Goal: Task Accomplishment & Management: Use online tool/utility

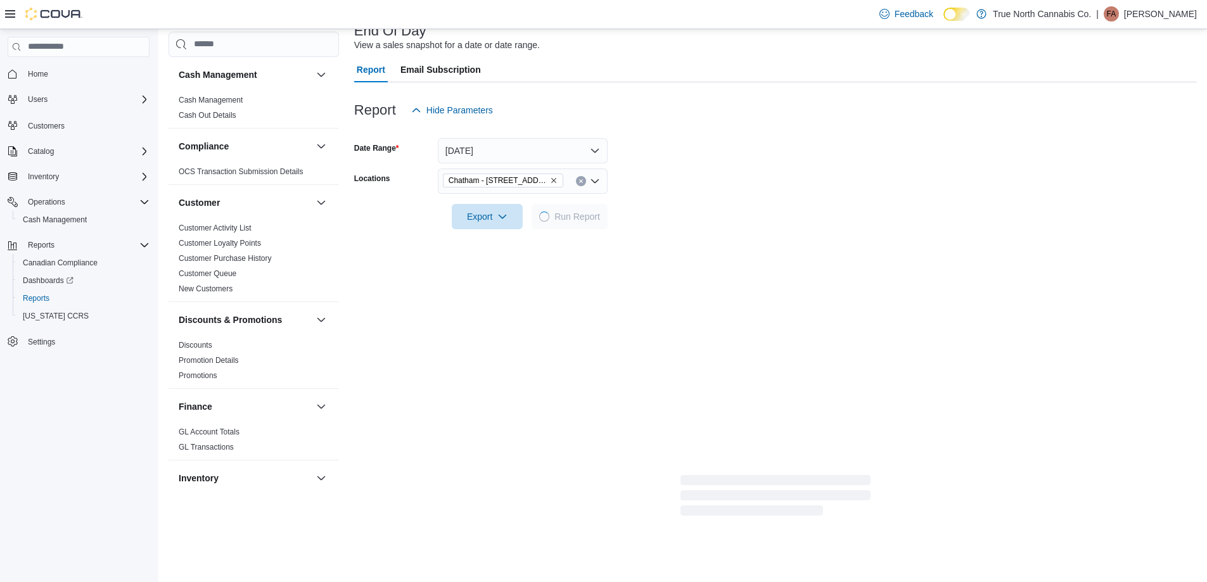
scroll to position [785, 0]
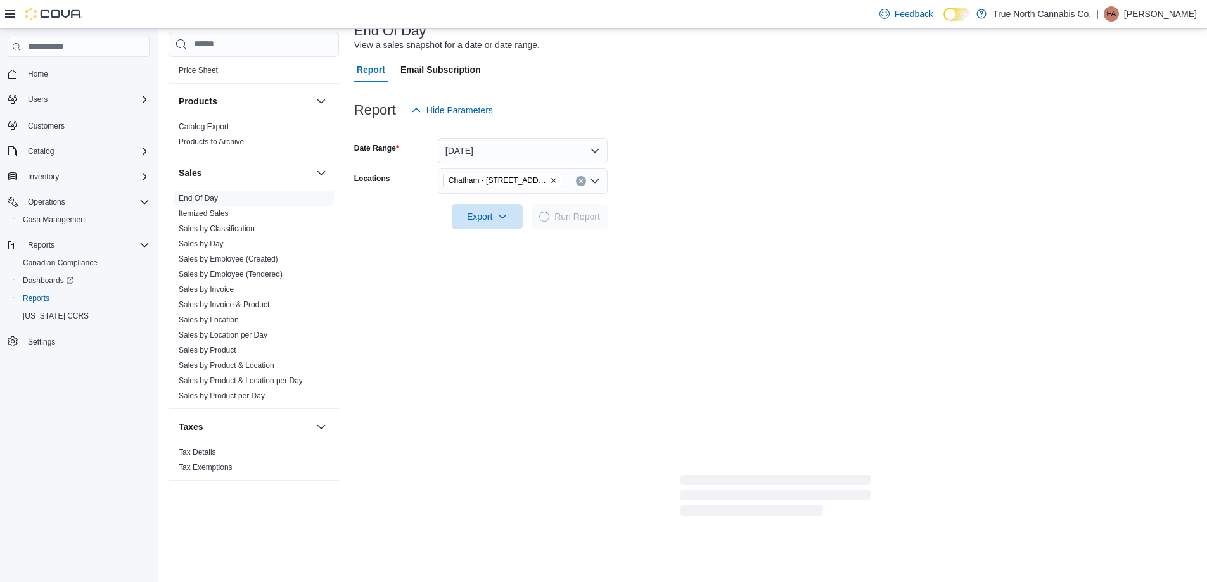
click at [706, 198] on div at bounding box center [775, 199] width 842 height 10
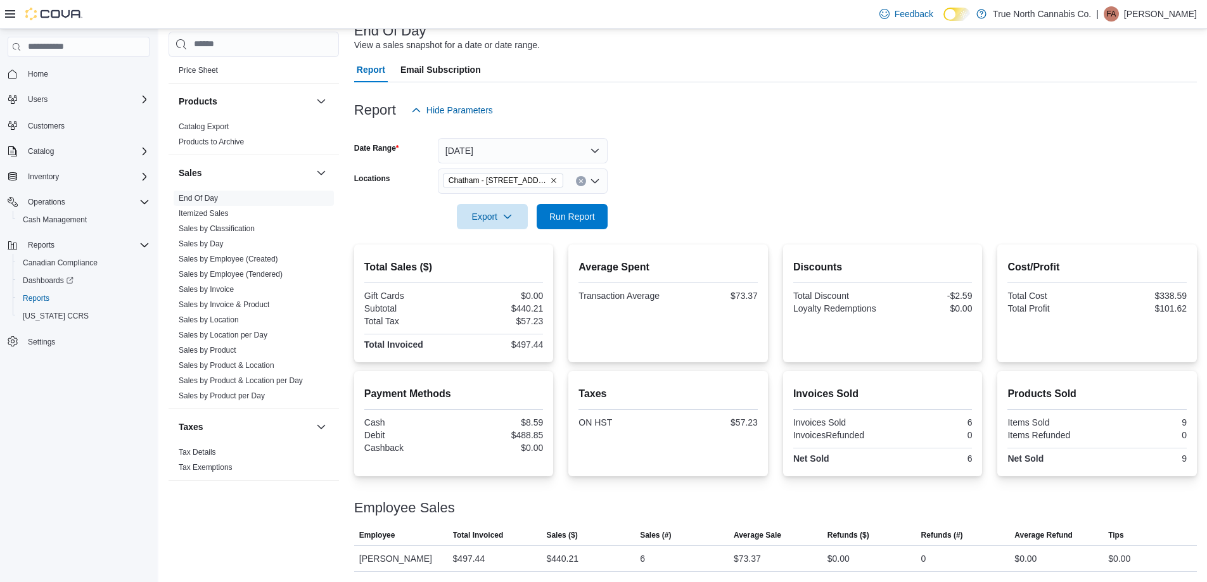
click at [720, 180] on form "Date Range [DATE] Locations [GEOGRAPHIC_DATA] - [STREET_ADDRESS] Export Run Rep…" at bounding box center [775, 176] width 842 height 106
click at [582, 184] on button "Clear input" at bounding box center [581, 181] width 10 height 10
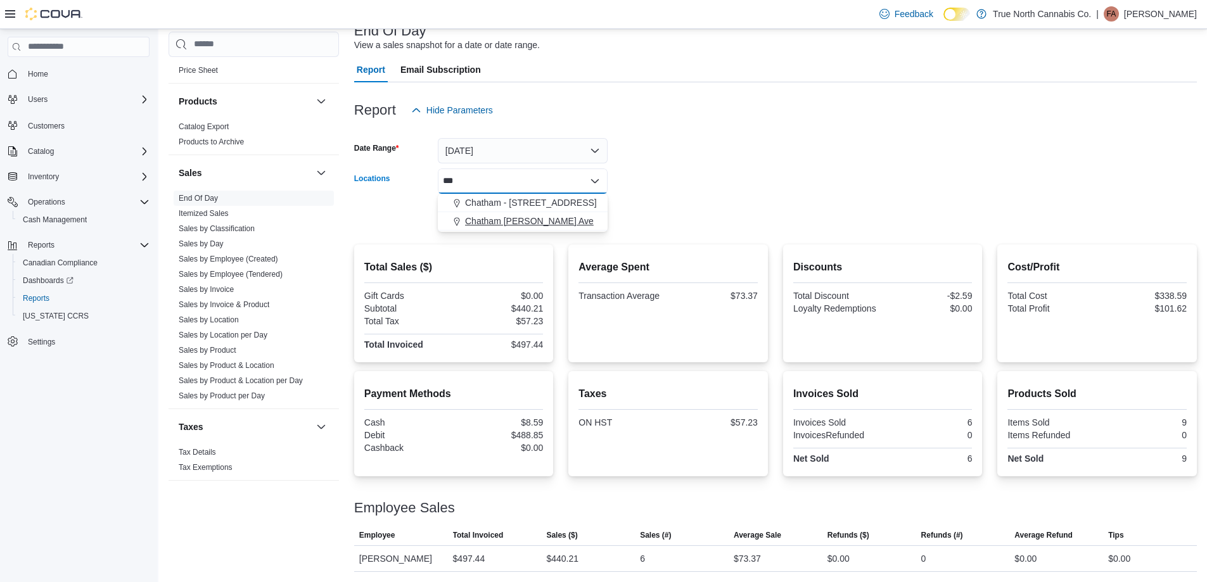
type input "***"
click at [550, 219] on span "Chatham [PERSON_NAME] Ave" at bounding box center [529, 221] width 129 height 13
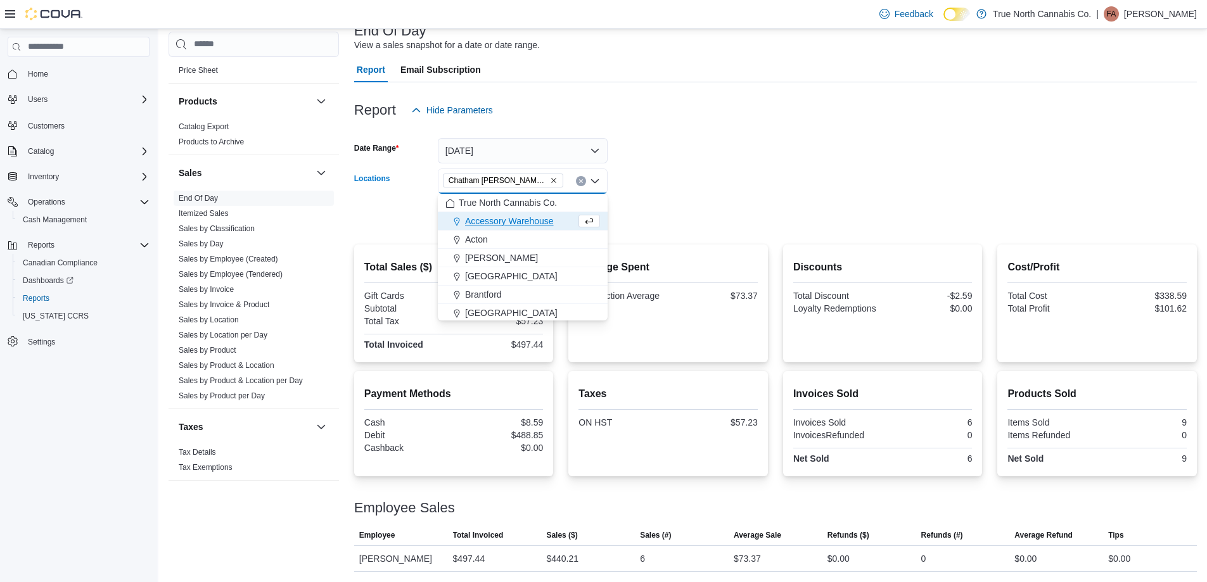
click at [657, 187] on form "Date Range [DATE] Locations [GEOGRAPHIC_DATA] [PERSON_NAME] Ave Combo box. Sele…" at bounding box center [775, 176] width 842 height 106
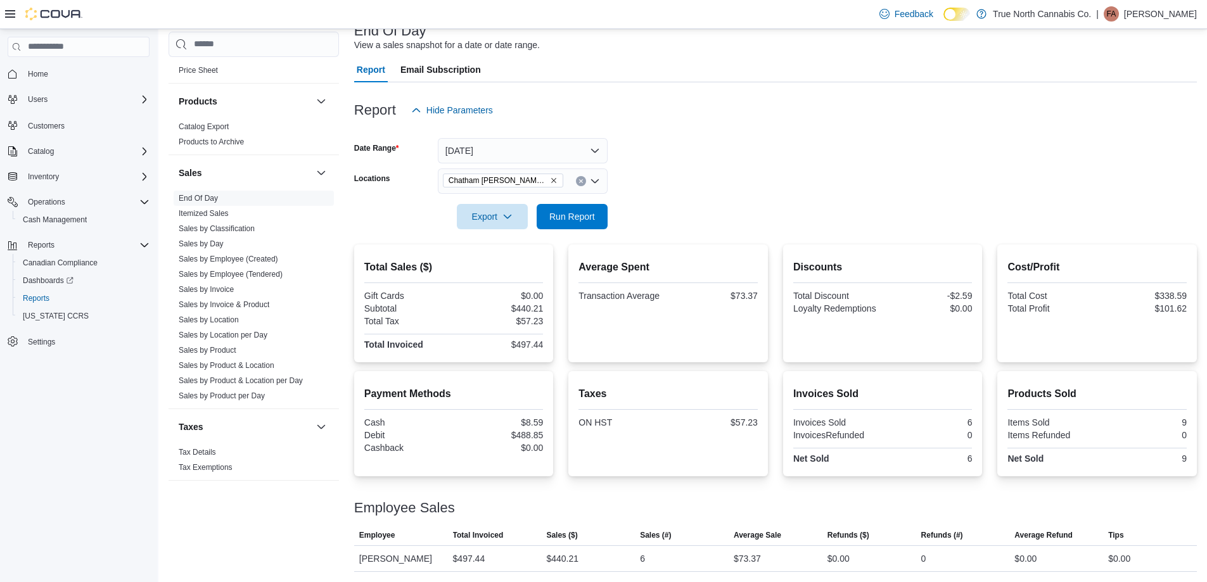
click at [594, 201] on div at bounding box center [775, 199] width 842 height 10
click at [595, 210] on span "Run Report" at bounding box center [572, 215] width 56 height 25
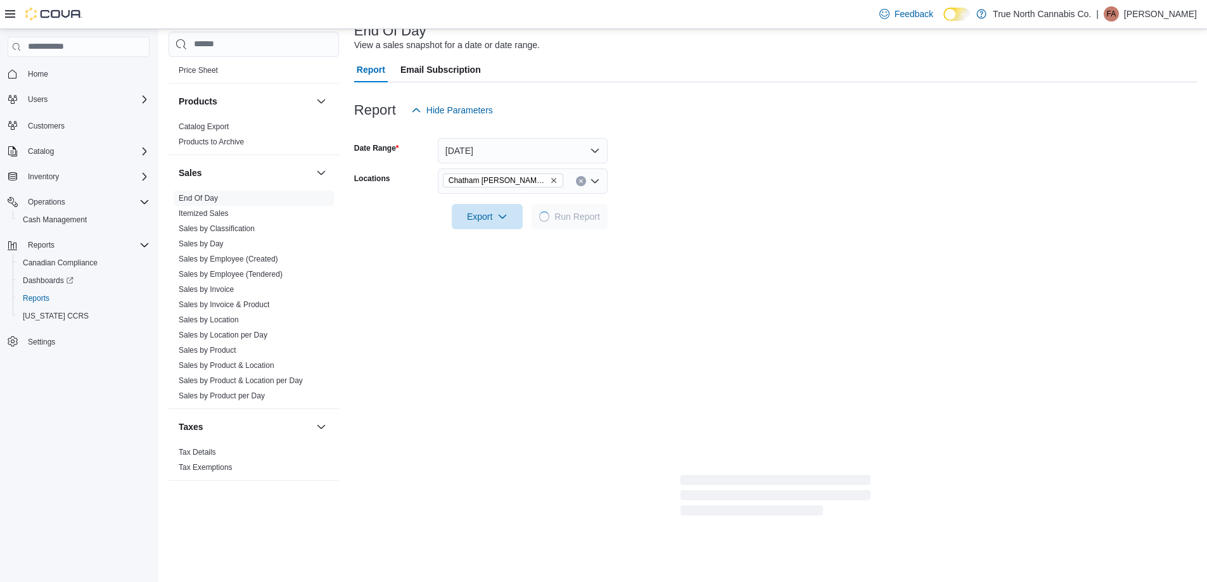
click at [713, 179] on form "Date Range [DATE] Locations [GEOGRAPHIC_DATA] [PERSON_NAME] Ave Export Run Repo…" at bounding box center [775, 176] width 842 height 106
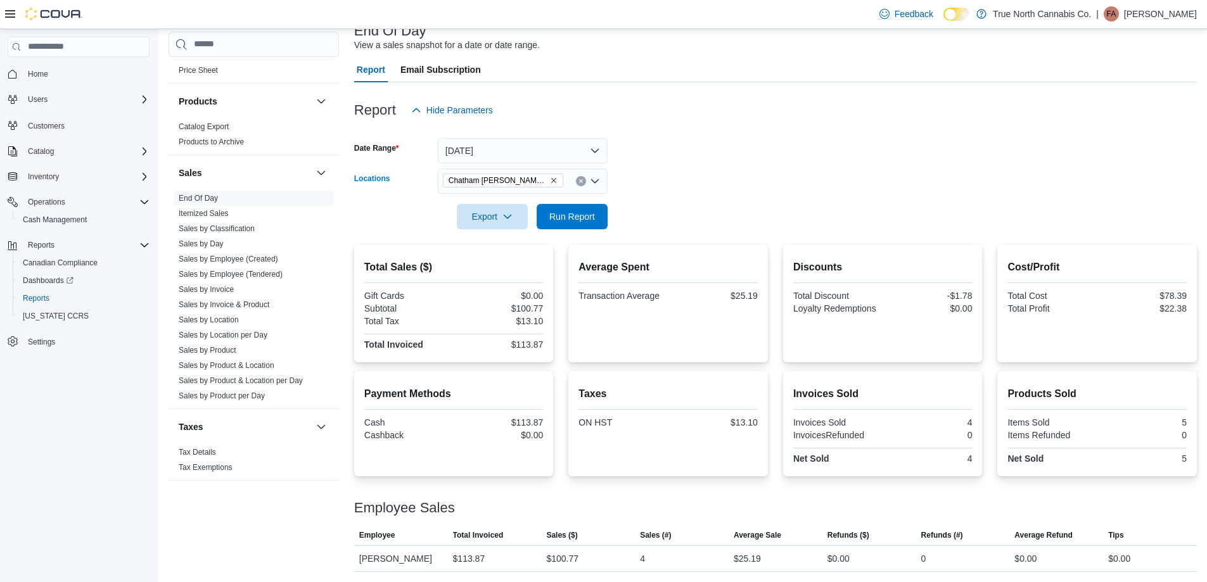
click at [581, 181] on icon "Clear input" at bounding box center [580, 180] width 3 height 3
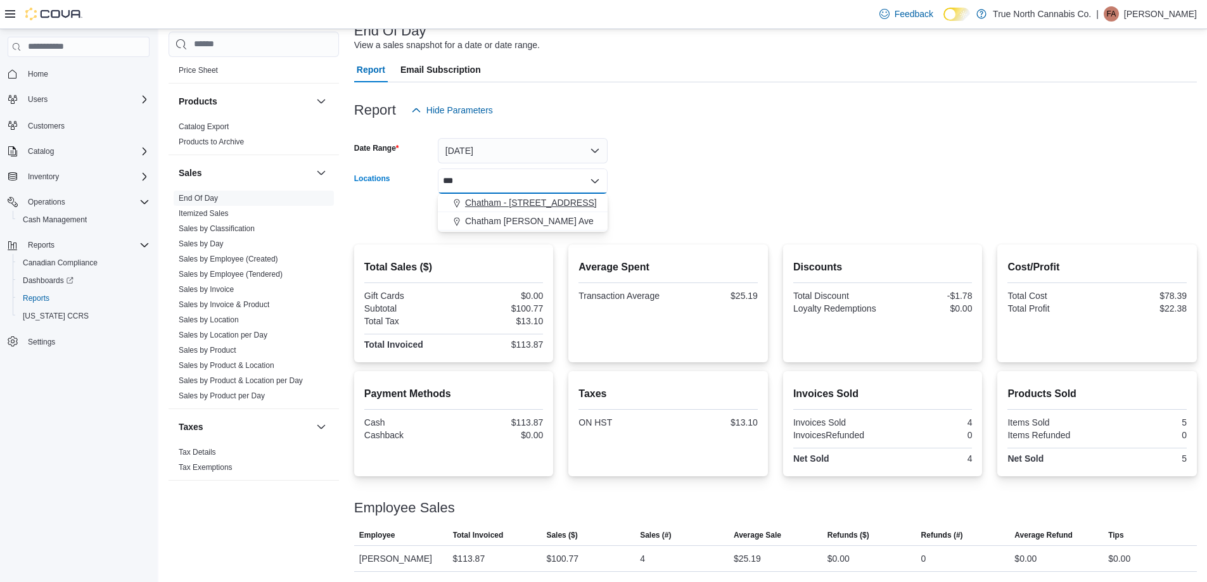
type input "***"
drag, startPoint x: 549, startPoint y: 203, endPoint x: 583, endPoint y: 193, distance: 36.5
click at [554, 201] on span "Chatham - [STREET_ADDRESS]" at bounding box center [531, 202] width 132 height 13
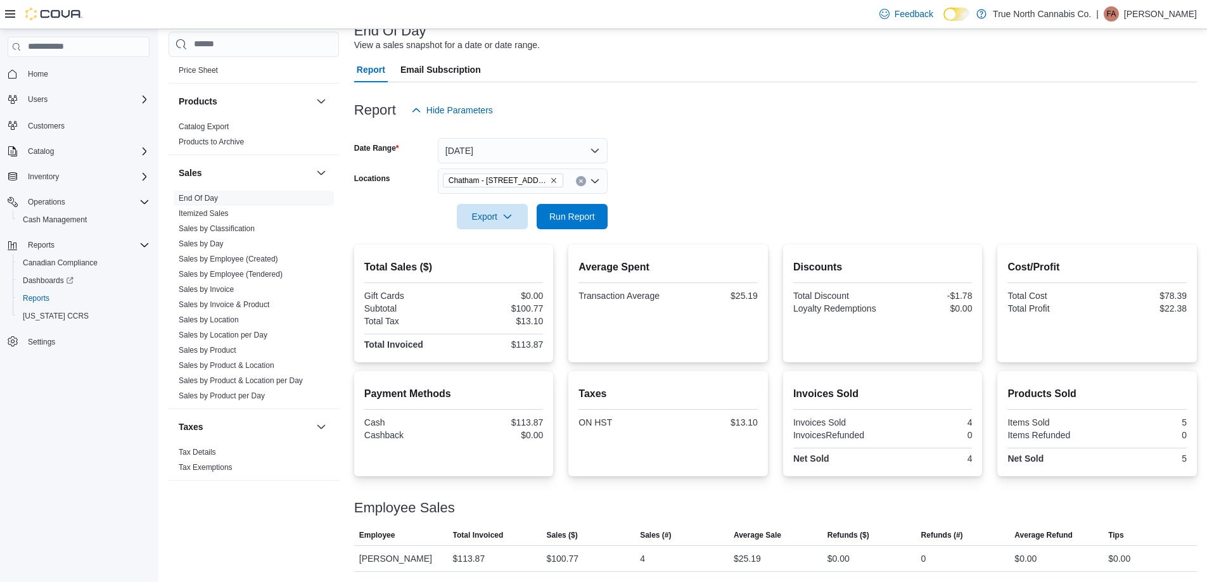
click at [641, 187] on form "Date Range [DATE] Locations [GEOGRAPHIC_DATA] - [STREET_ADDRESS] Export Run Rep…" at bounding box center [775, 176] width 842 height 106
click at [597, 212] on span "Run Report" at bounding box center [572, 215] width 56 height 25
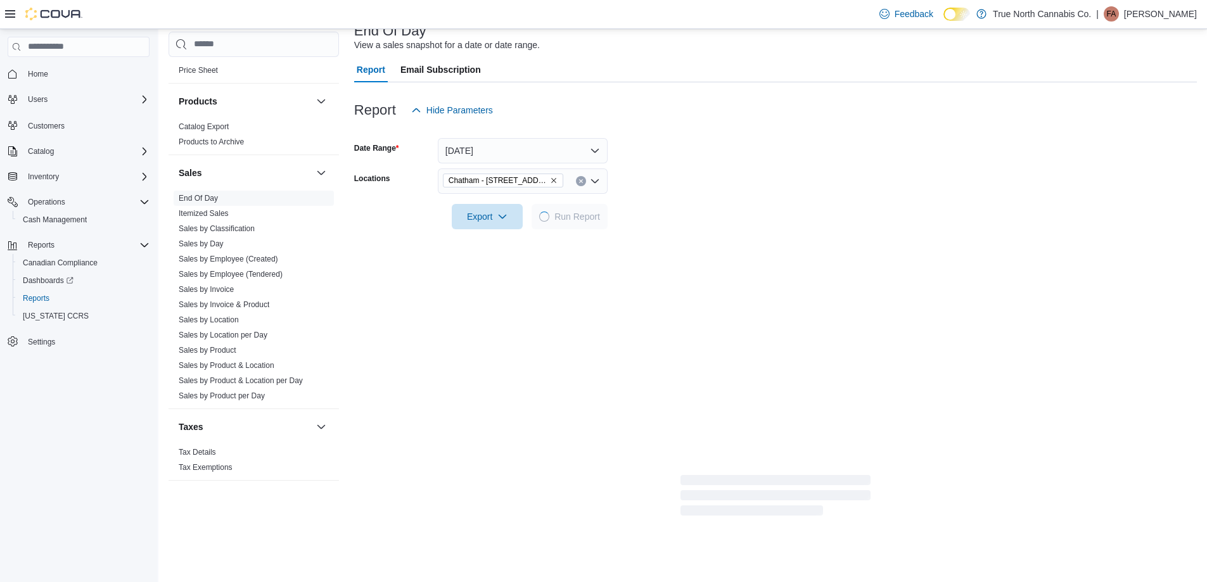
click at [698, 193] on form "Date Range [DATE] Locations [GEOGRAPHIC_DATA] - [STREET_ADDRESS] Export Run Rep…" at bounding box center [775, 176] width 842 height 106
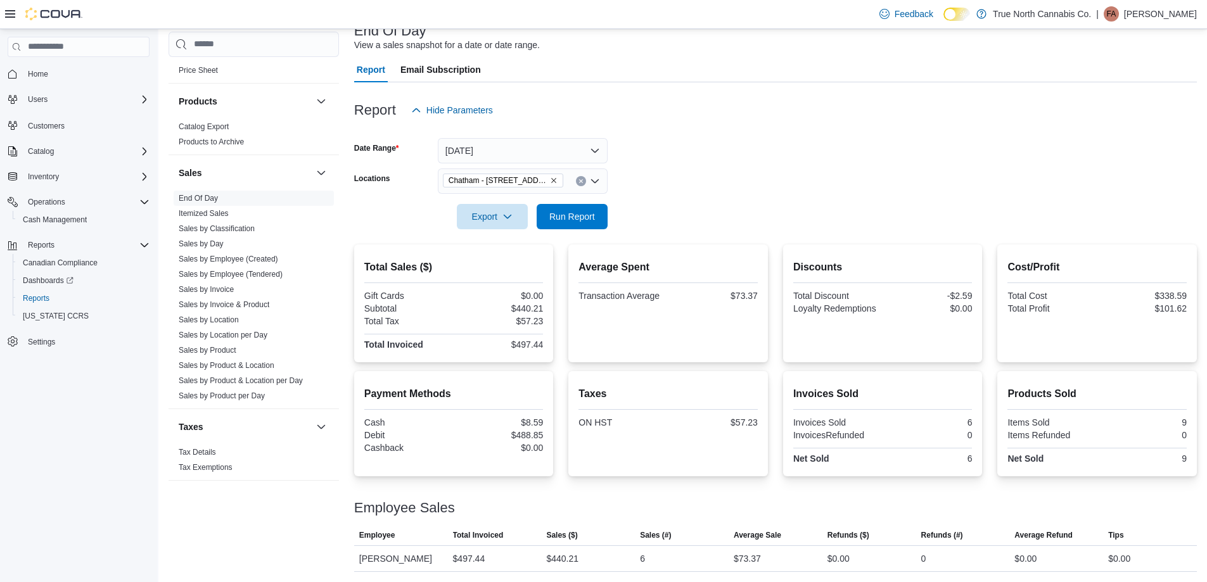
click at [742, 175] on form "Date Range [DATE] Locations [GEOGRAPHIC_DATA] - [STREET_ADDRESS] Export Run Rep…" at bounding box center [775, 176] width 842 height 106
click at [667, 182] on form "Date Range [DATE] Locations [GEOGRAPHIC_DATA] - [STREET_ADDRESS] Export Run Rep…" at bounding box center [775, 176] width 842 height 106
drag, startPoint x: 718, startPoint y: 203, endPoint x: 708, endPoint y: 196, distance: 11.8
click at [715, 201] on div at bounding box center [775, 199] width 842 height 10
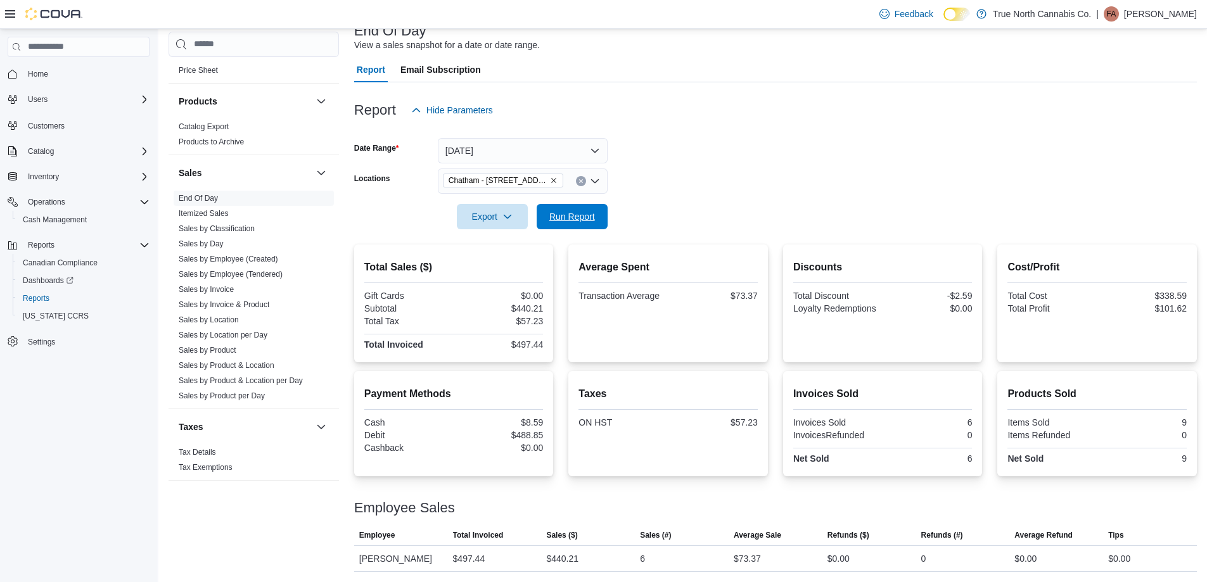
drag, startPoint x: 587, startPoint y: 222, endPoint x: 718, endPoint y: 191, distance: 134.9
click at [587, 222] on span "Run Report" at bounding box center [572, 216] width 46 height 13
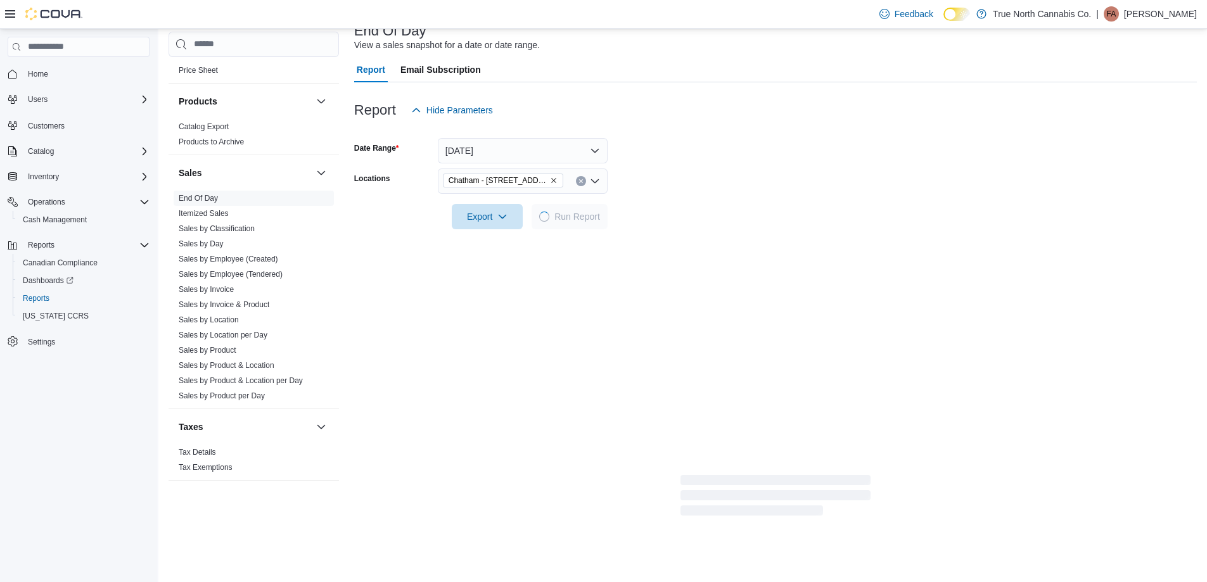
drag, startPoint x: 718, startPoint y: 191, endPoint x: 703, endPoint y: 232, distance: 44.5
click at [718, 199] on form "Date Range [DATE] Locations [GEOGRAPHIC_DATA] - [STREET_ADDRESS] Export Run Rep…" at bounding box center [775, 176] width 842 height 106
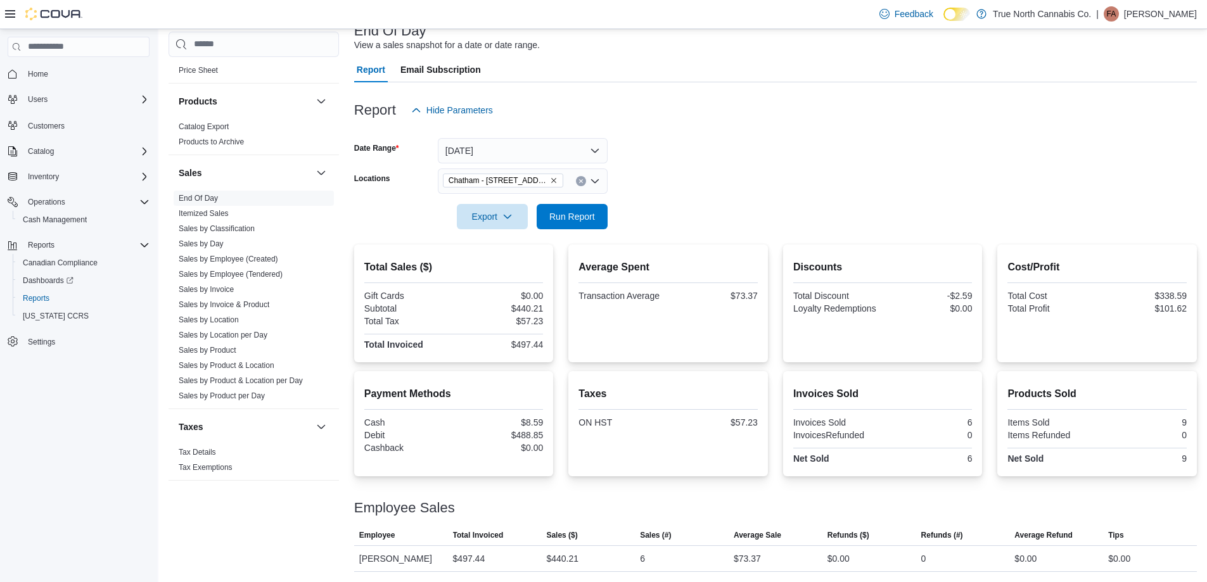
click at [677, 156] on form "Date Range [DATE] Locations [GEOGRAPHIC_DATA] - [STREET_ADDRESS] Export Run Rep…" at bounding box center [775, 176] width 842 height 106
click at [581, 225] on span "Run Report" at bounding box center [572, 215] width 56 height 25
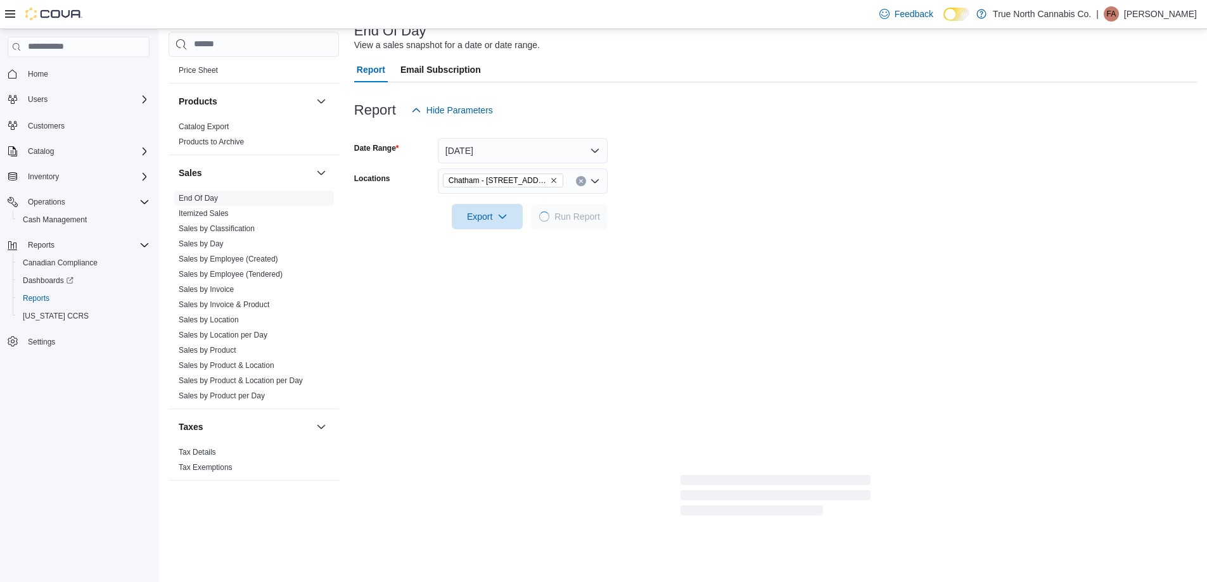
click at [728, 211] on form "Date Range [DATE] Locations [GEOGRAPHIC_DATA] - [STREET_ADDRESS] Export Run Rep…" at bounding box center [775, 176] width 842 height 106
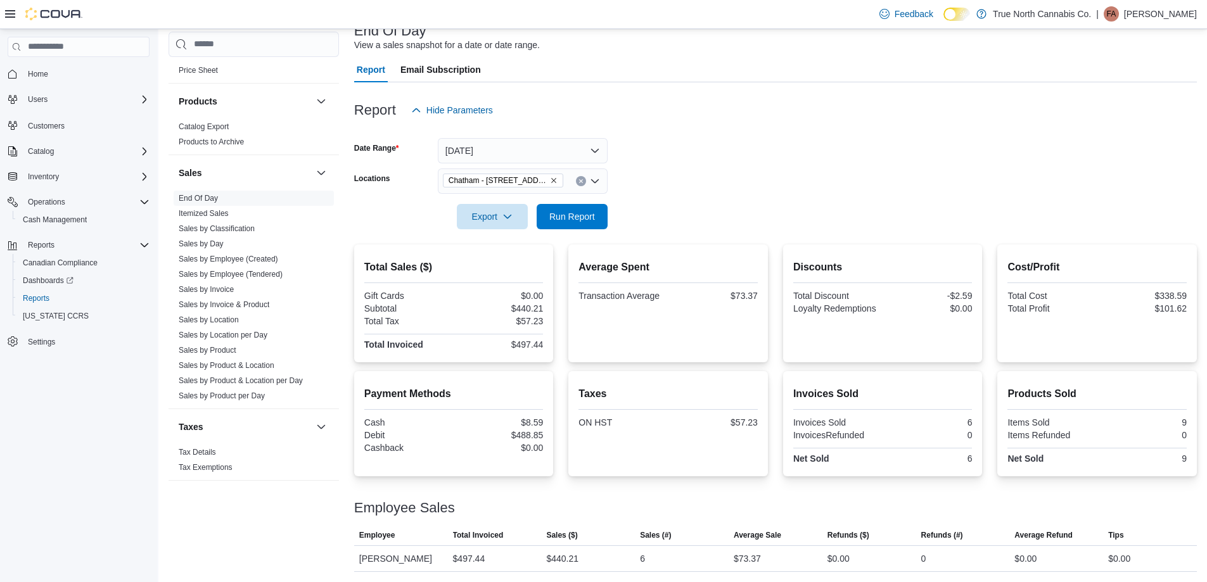
click at [735, 171] on form "Date Range [DATE] Locations [GEOGRAPHIC_DATA] - [STREET_ADDRESS] Export Run Rep…" at bounding box center [775, 176] width 842 height 106
click at [582, 202] on div at bounding box center [775, 199] width 842 height 10
click at [593, 206] on span "Run Report" at bounding box center [572, 215] width 56 height 25
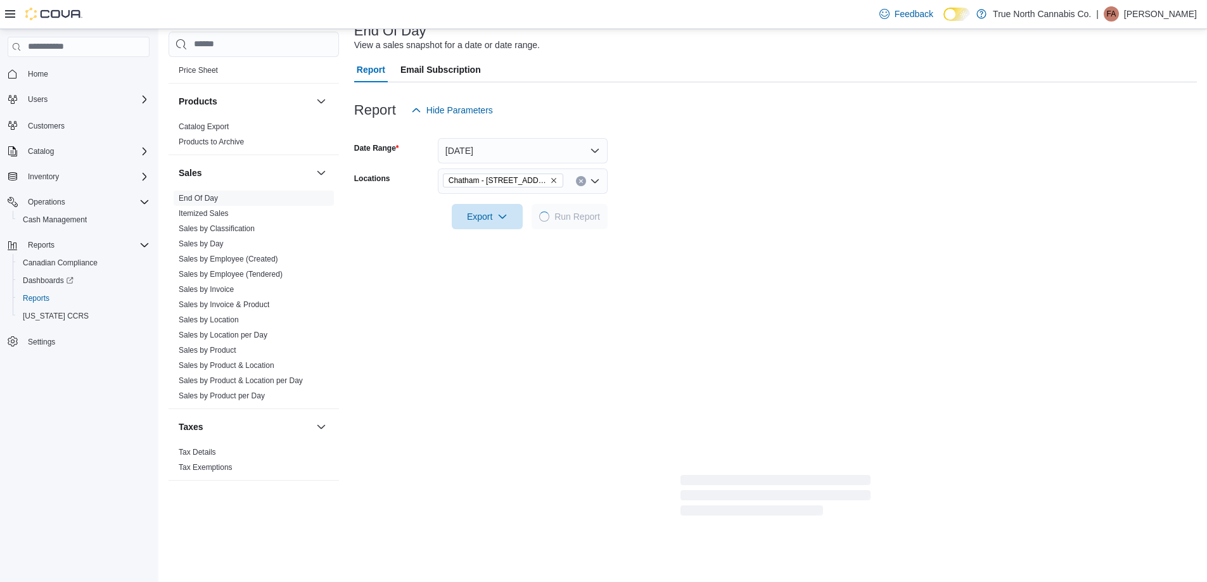
click at [675, 186] on form "Date Range [DATE] Locations [GEOGRAPHIC_DATA] - [STREET_ADDRESS] Export Run Rep…" at bounding box center [775, 176] width 842 height 106
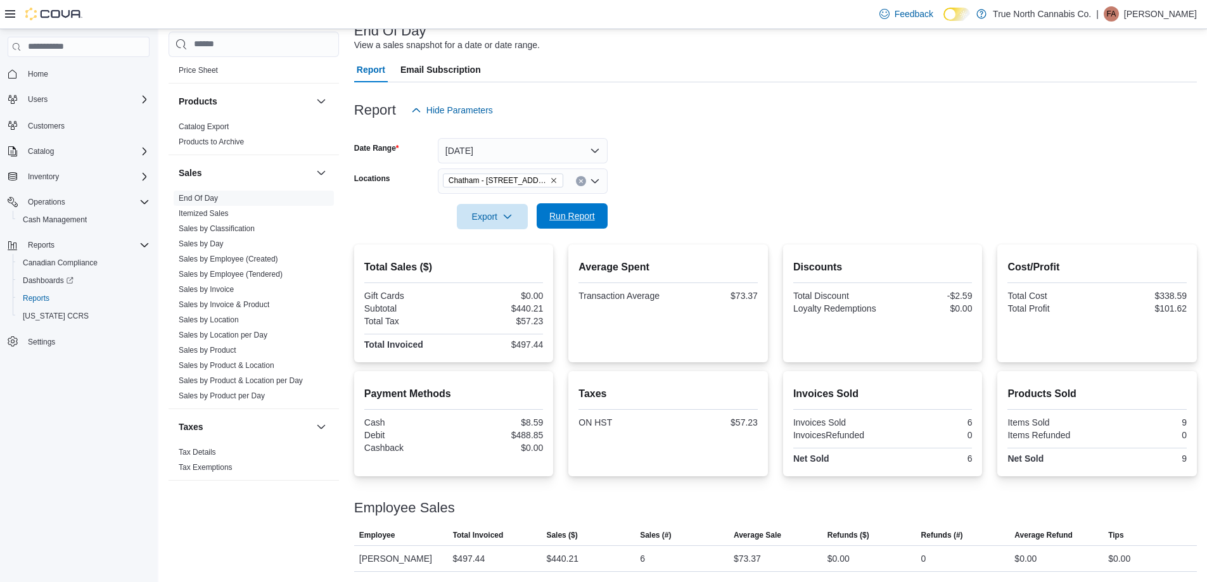
click at [585, 215] on span "Run Report" at bounding box center [572, 216] width 46 height 13
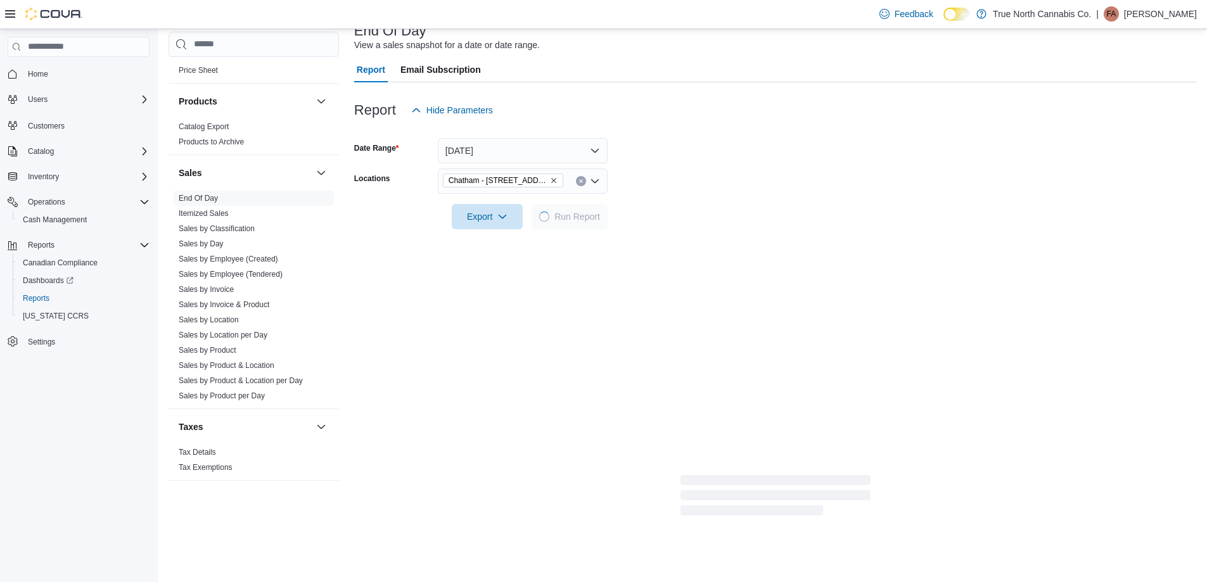
click at [810, 177] on form "Date Range [DATE] Locations [GEOGRAPHIC_DATA] - [STREET_ADDRESS] Export Run Rep…" at bounding box center [775, 176] width 842 height 106
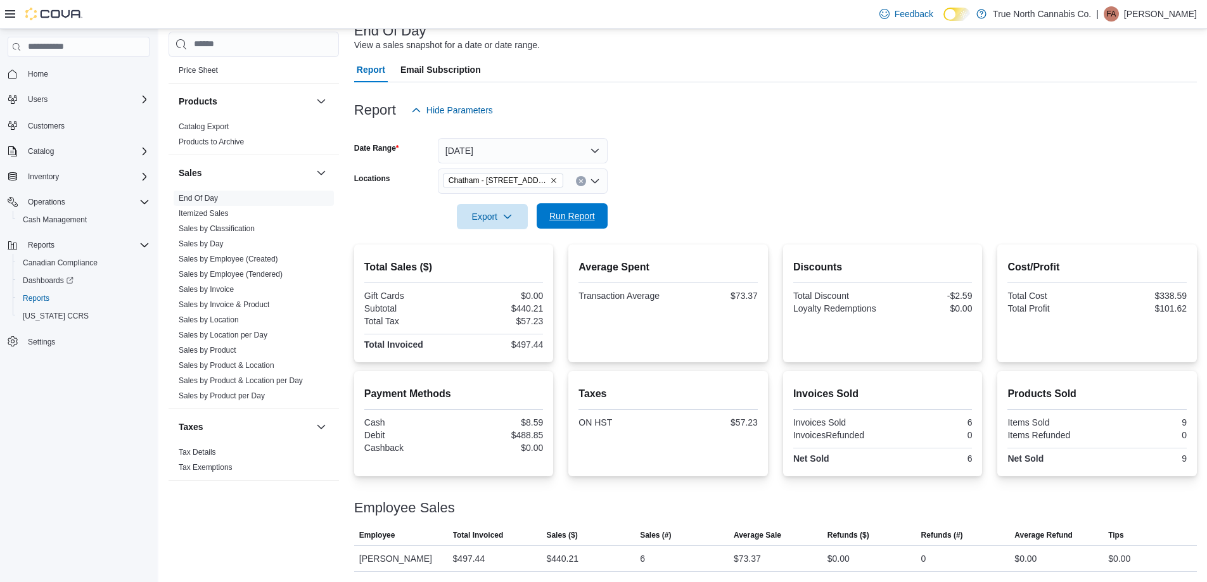
click at [566, 224] on span "Run Report" at bounding box center [572, 215] width 56 height 25
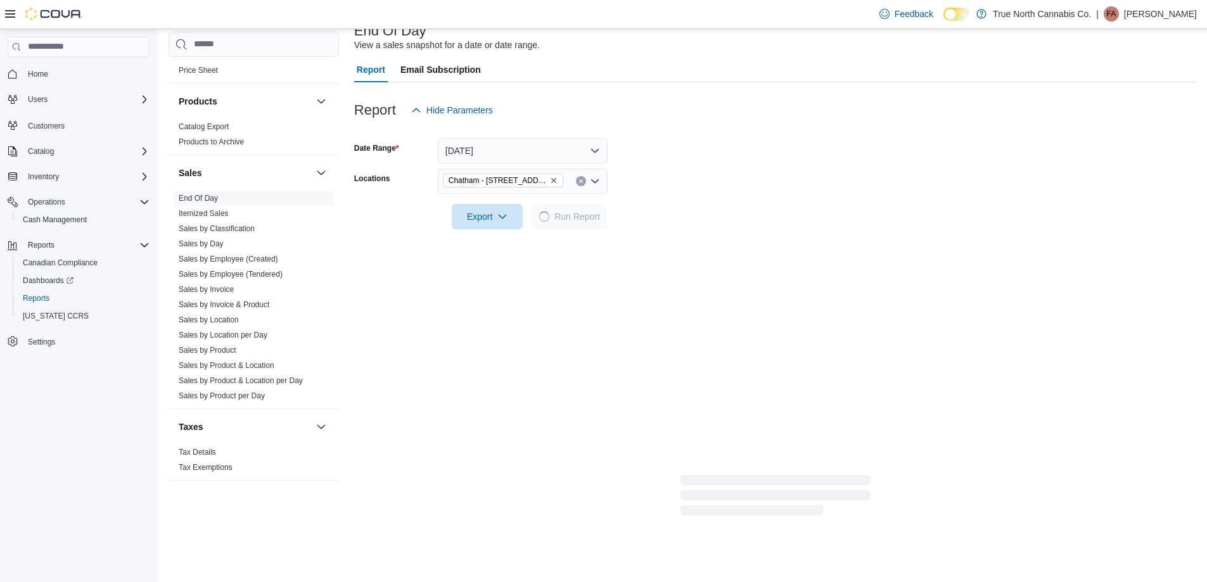
click at [649, 196] on div at bounding box center [775, 199] width 842 height 10
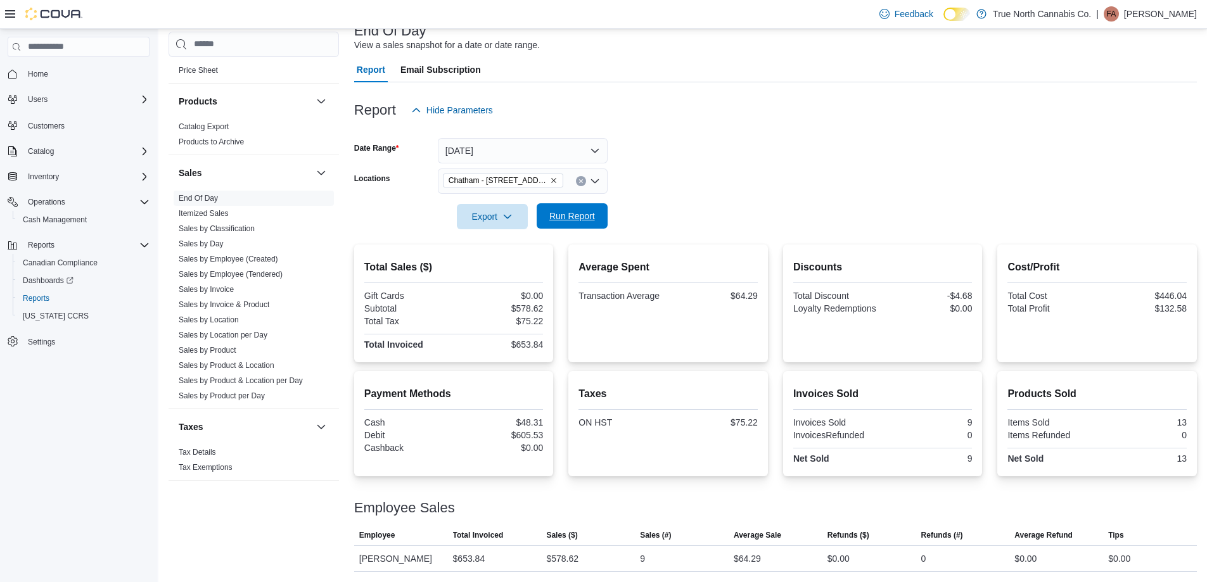
click at [592, 221] on span "Run Report" at bounding box center [572, 216] width 46 height 13
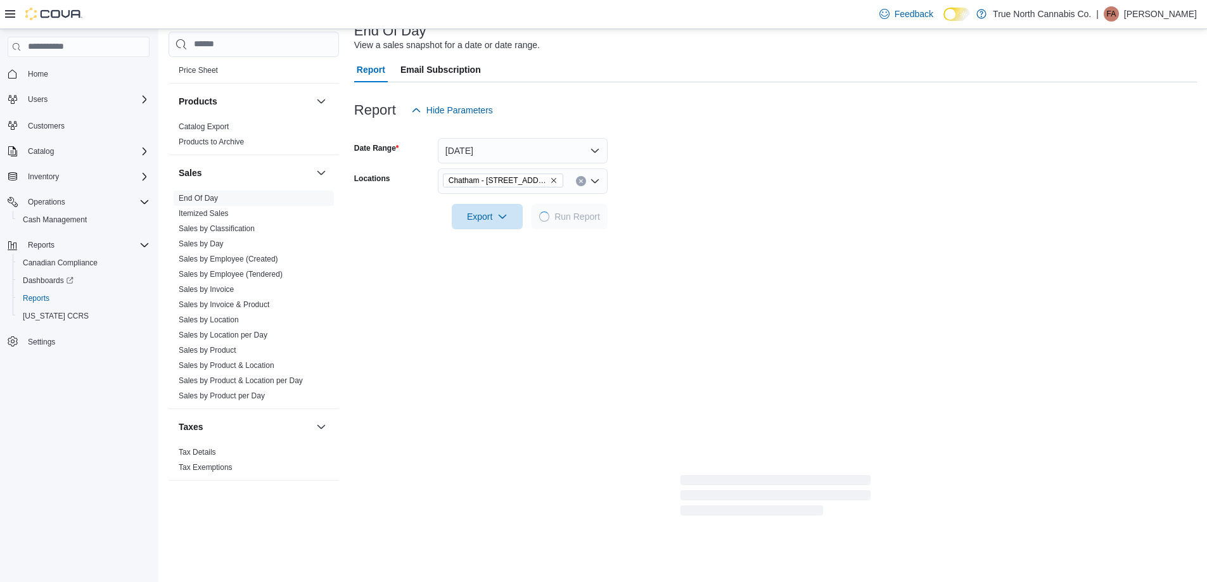
click at [676, 203] on div at bounding box center [775, 199] width 842 height 10
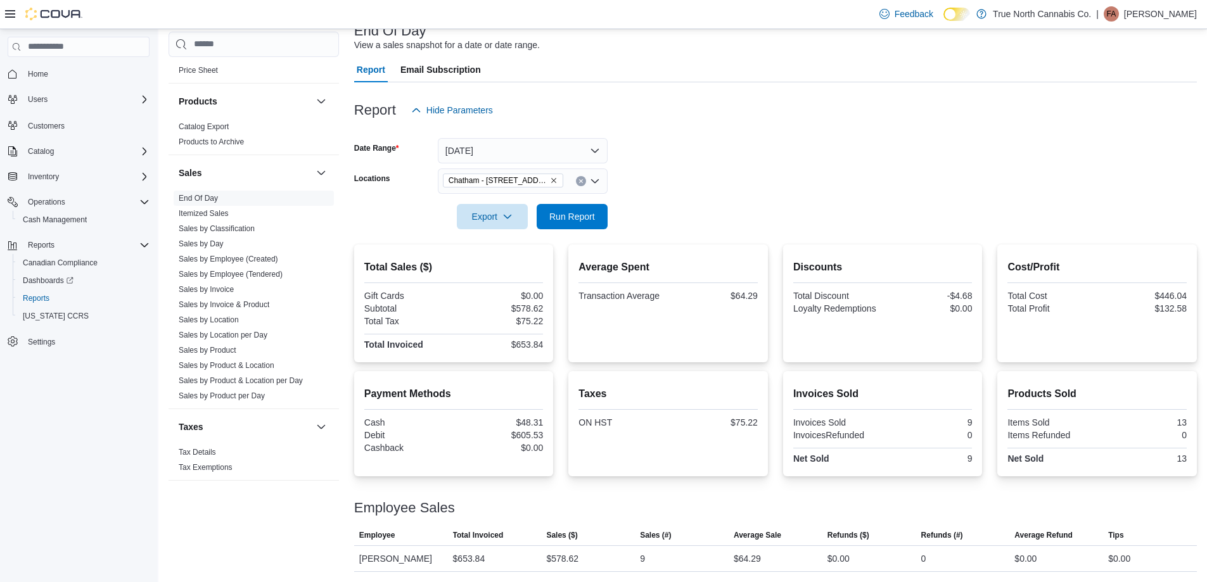
click at [695, 170] on form "Date Range [DATE] Locations [GEOGRAPHIC_DATA] - [STREET_ADDRESS] Export Run Rep…" at bounding box center [775, 176] width 842 height 106
click at [581, 182] on icon "Clear input" at bounding box center [580, 180] width 3 height 3
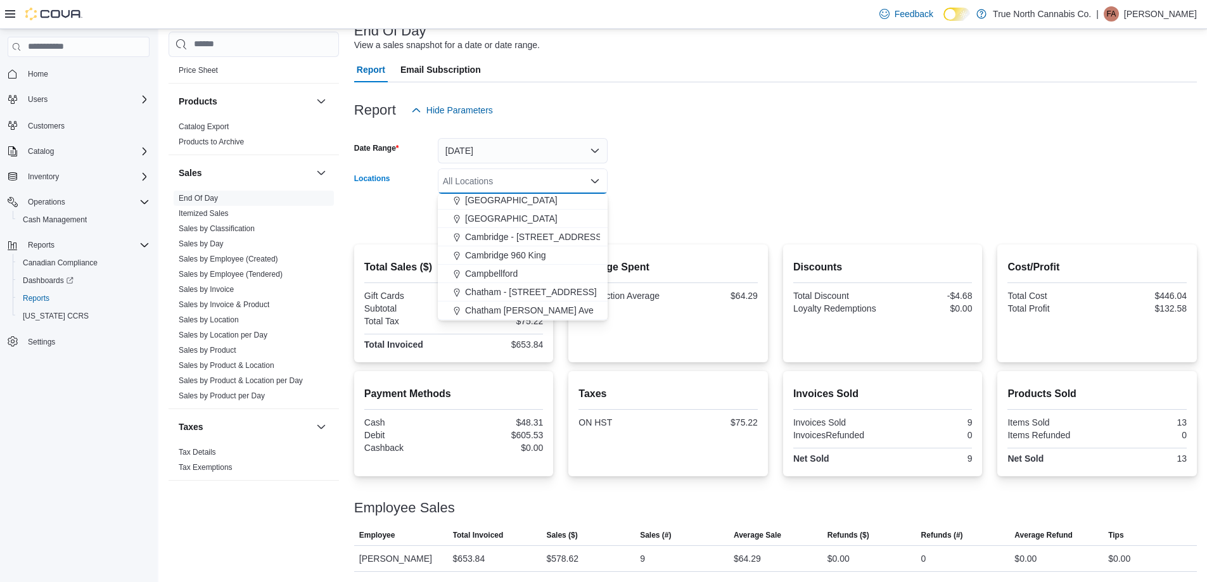
scroll to position [127, 0]
click at [540, 289] on button "Chatham [PERSON_NAME] Ave" at bounding box center [523, 297] width 170 height 18
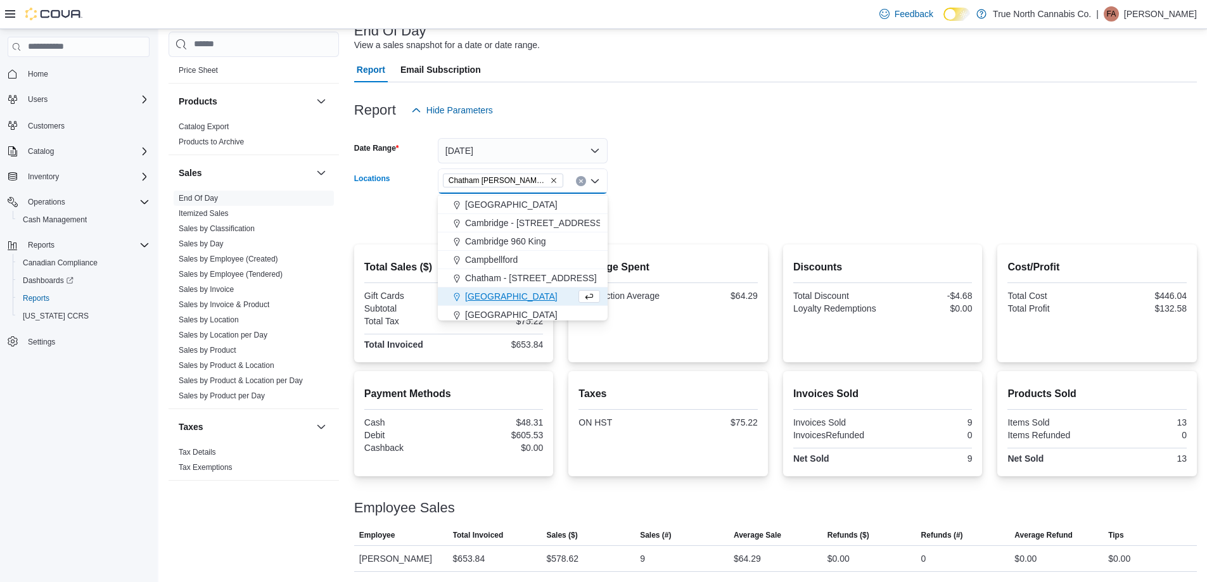
click at [659, 195] on div at bounding box center [775, 199] width 842 height 10
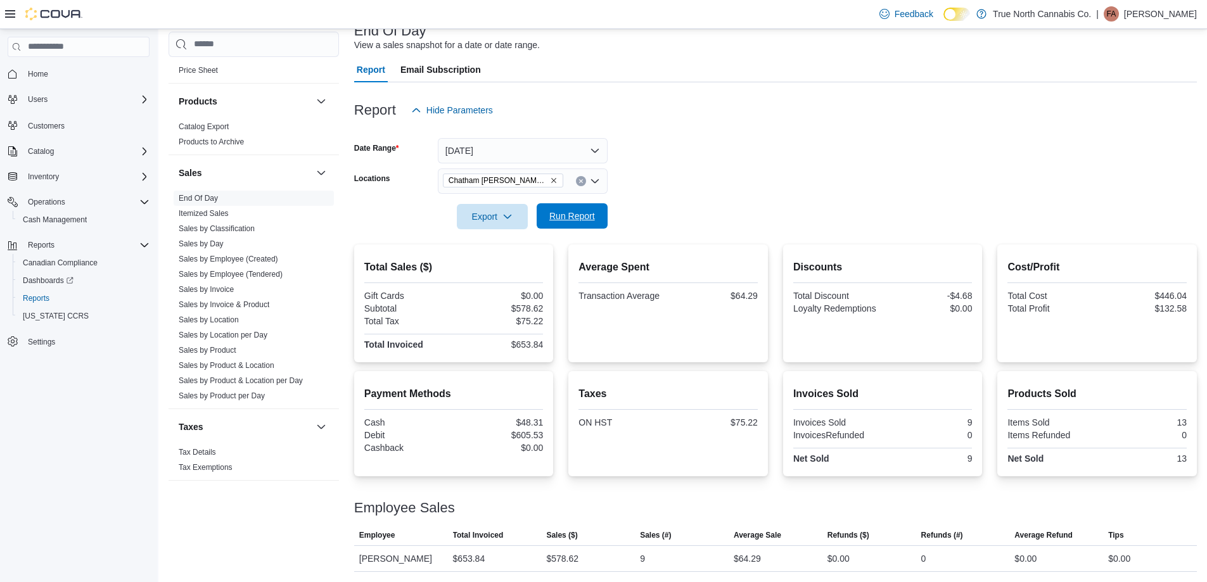
drag, startPoint x: 587, startPoint y: 216, endPoint x: 603, endPoint y: 215, distance: 15.8
click at [587, 217] on span "Run Report" at bounding box center [572, 216] width 46 height 13
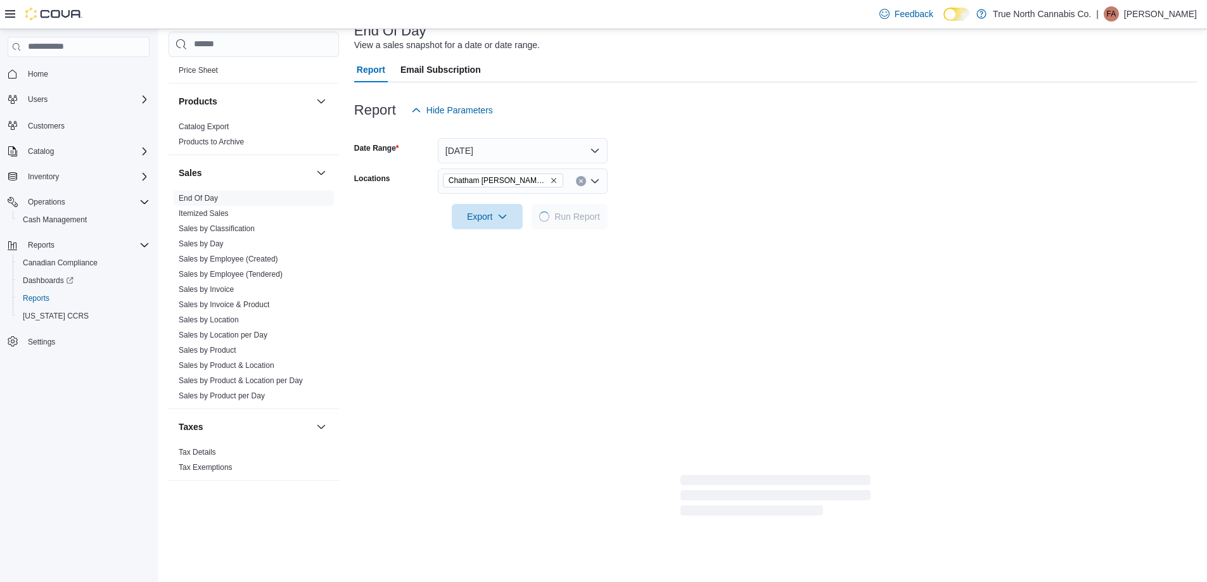
click at [726, 195] on div at bounding box center [775, 199] width 842 height 10
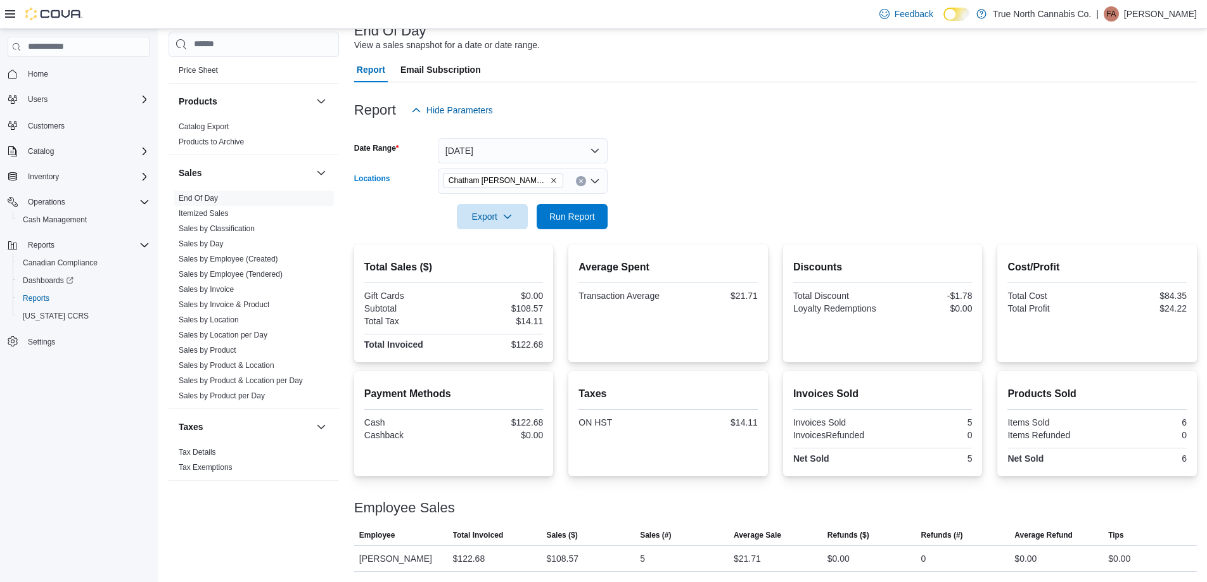
click at [578, 177] on button "Clear input" at bounding box center [581, 181] width 10 height 10
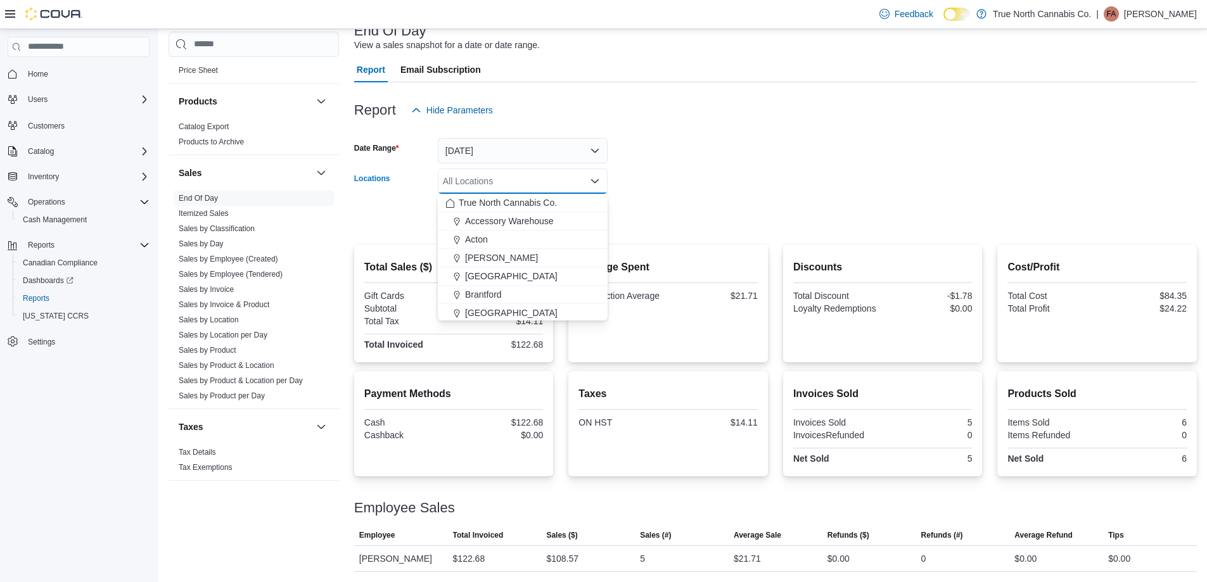
click at [565, 181] on div "All Locations Combo box. Selected. Combo box input. All Locations. Type some te…" at bounding box center [523, 180] width 170 height 25
click at [550, 217] on span "Chatham - [STREET_ADDRESS]" at bounding box center [531, 214] width 132 height 13
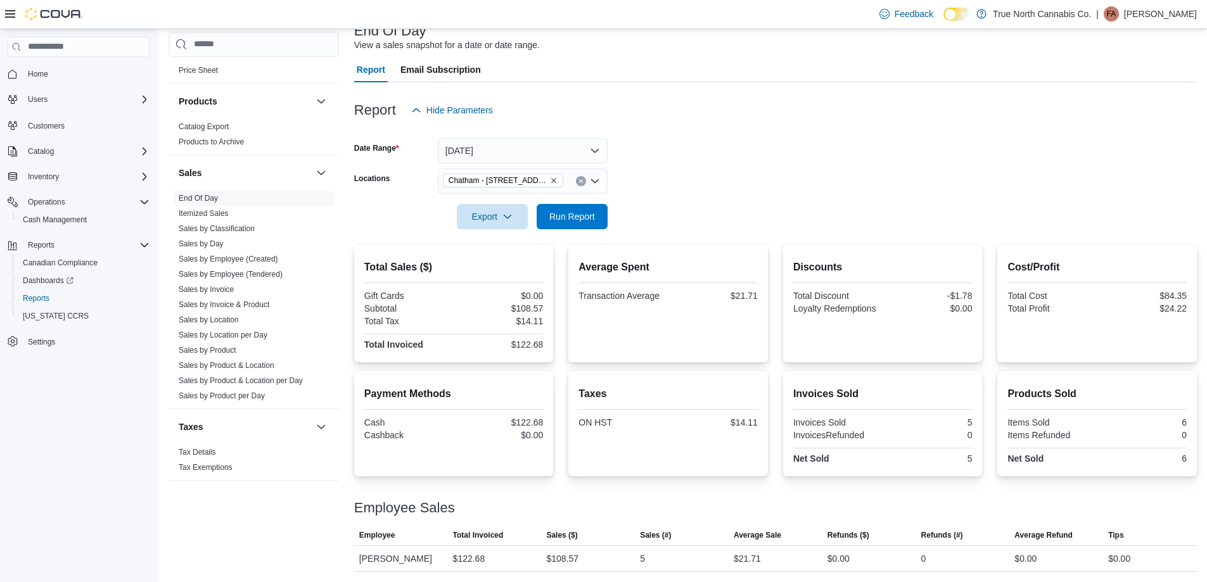
click at [663, 202] on div at bounding box center [775, 199] width 842 height 10
click at [604, 219] on button "Run Report" at bounding box center [572, 215] width 71 height 25
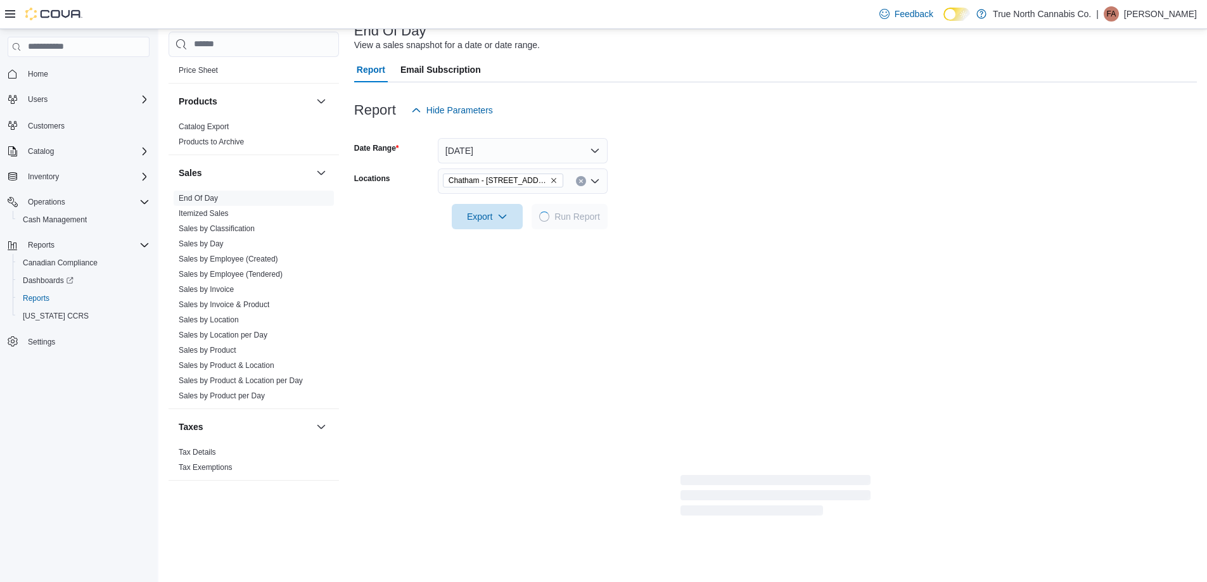
click at [681, 198] on div at bounding box center [775, 199] width 842 height 10
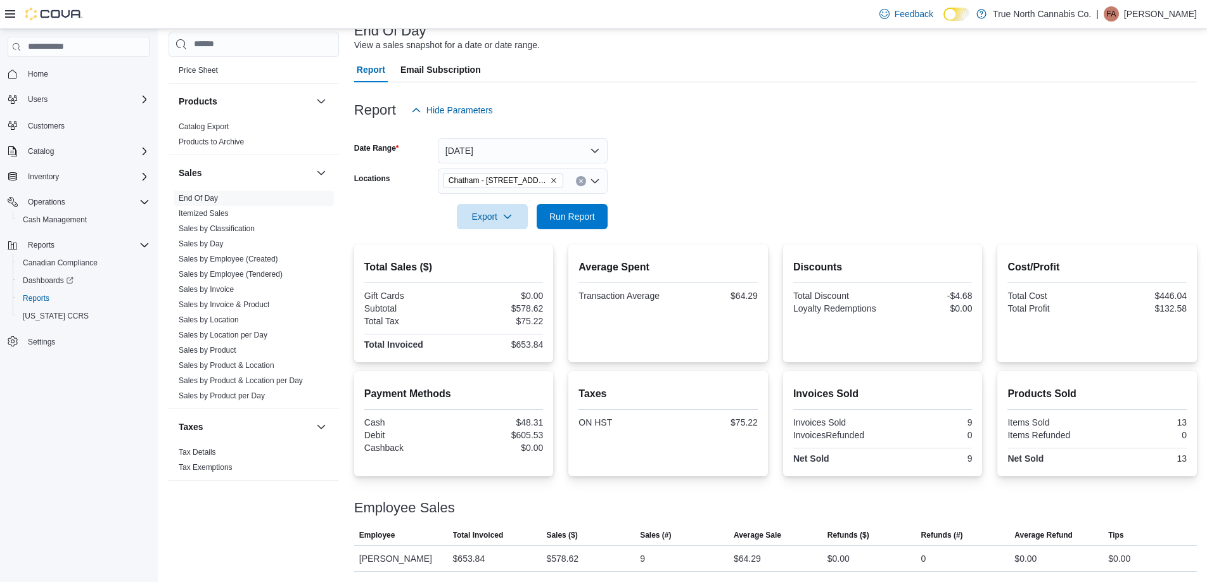
click at [690, 175] on form "Date Range [DATE] Locations [GEOGRAPHIC_DATA] - [STREET_ADDRESS] Export Run Rep…" at bounding box center [775, 176] width 842 height 106
click at [747, 181] on form "Date Range [DATE] Locations [GEOGRAPHIC_DATA] - [STREET_ADDRESS] Export Run Rep…" at bounding box center [775, 176] width 842 height 106
click at [685, 186] on form "Date Range [DATE] Locations [GEOGRAPHIC_DATA] - [STREET_ADDRESS] Export Run Rep…" at bounding box center [775, 176] width 842 height 106
drag, startPoint x: 689, startPoint y: 185, endPoint x: 623, endPoint y: 208, distance: 69.3
click at [686, 186] on form "Date Range [DATE] Locations [GEOGRAPHIC_DATA] - [STREET_ADDRESS] Export Run Rep…" at bounding box center [775, 176] width 842 height 106
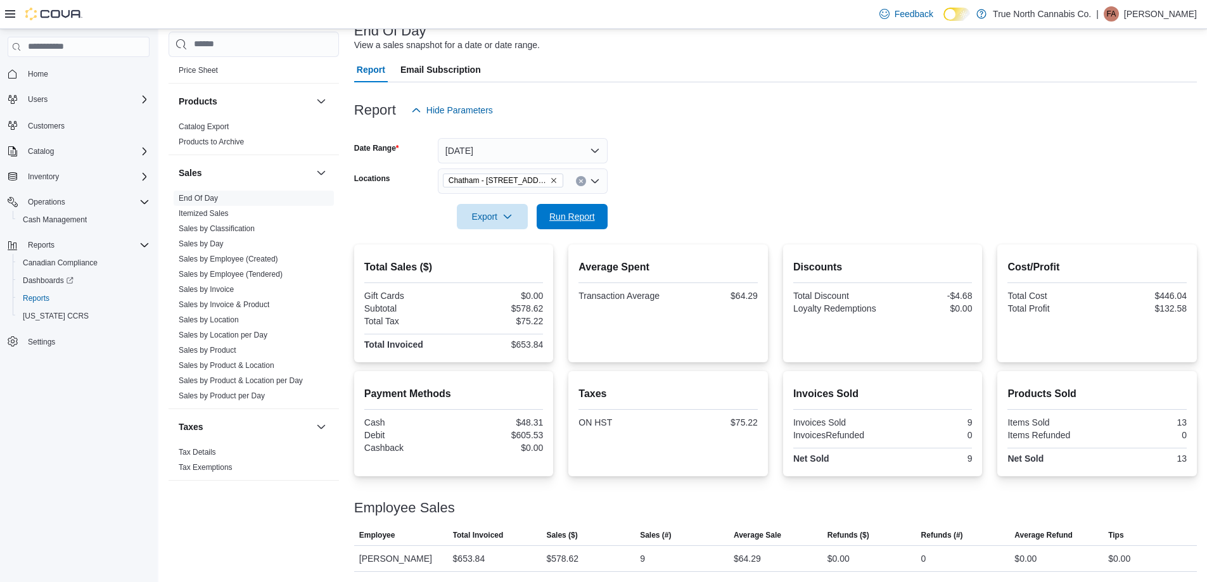
click at [585, 217] on span "Run Report" at bounding box center [572, 216] width 46 height 13
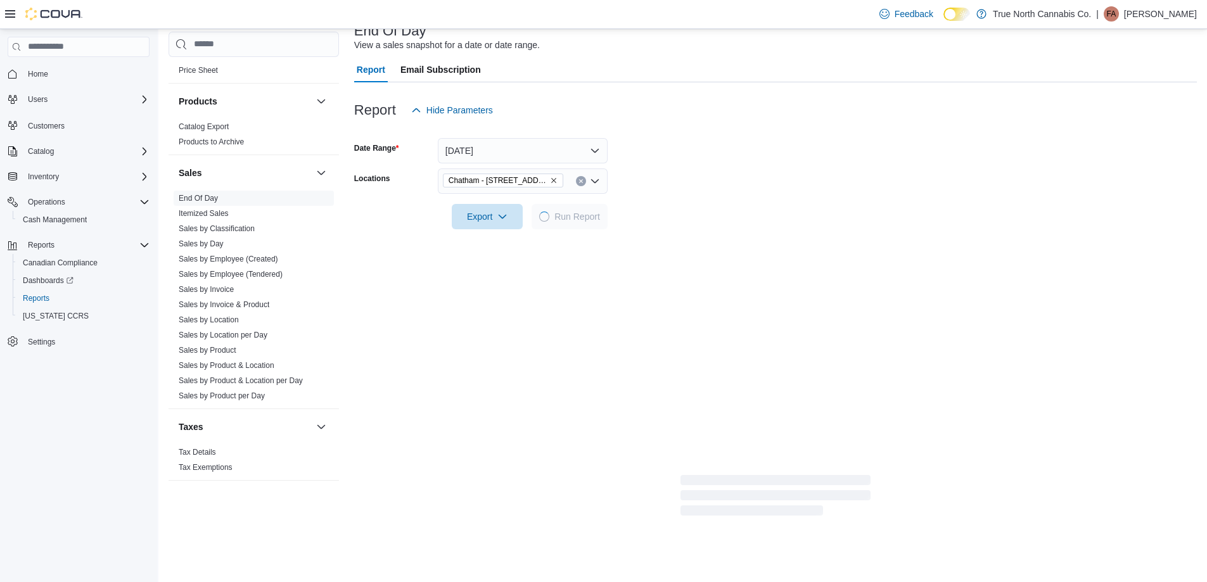
click at [733, 180] on form "Date Range [DATE] Locations [GEOGRAPHIC_DATA] - [STREET_ADDRESS] Export Run Rep…" at bounding box center [775, 176] width 842 height 106
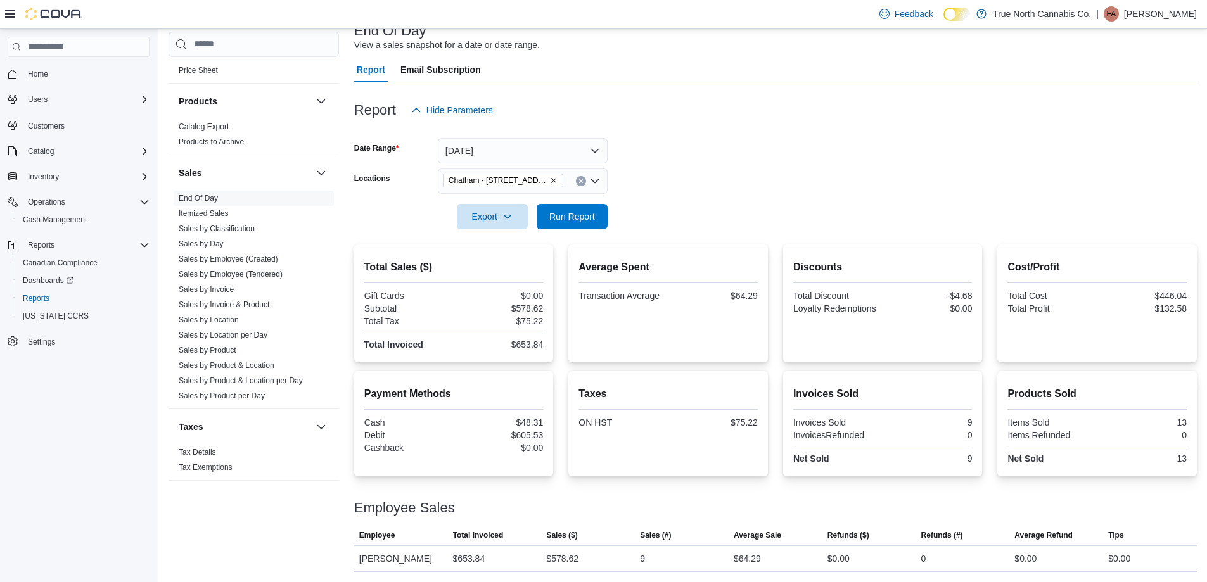
click at [733, 211] on form "Date Range [DATE] Locations [GEOGRAPHIC_DATA] - [STREET_ADDRESS] Export Run Rep…" at bounding box center [775, 176] width 842 height 106
click at [583, 210] on span "Run Report" at bounding box center [572, 216] width 46 height 13
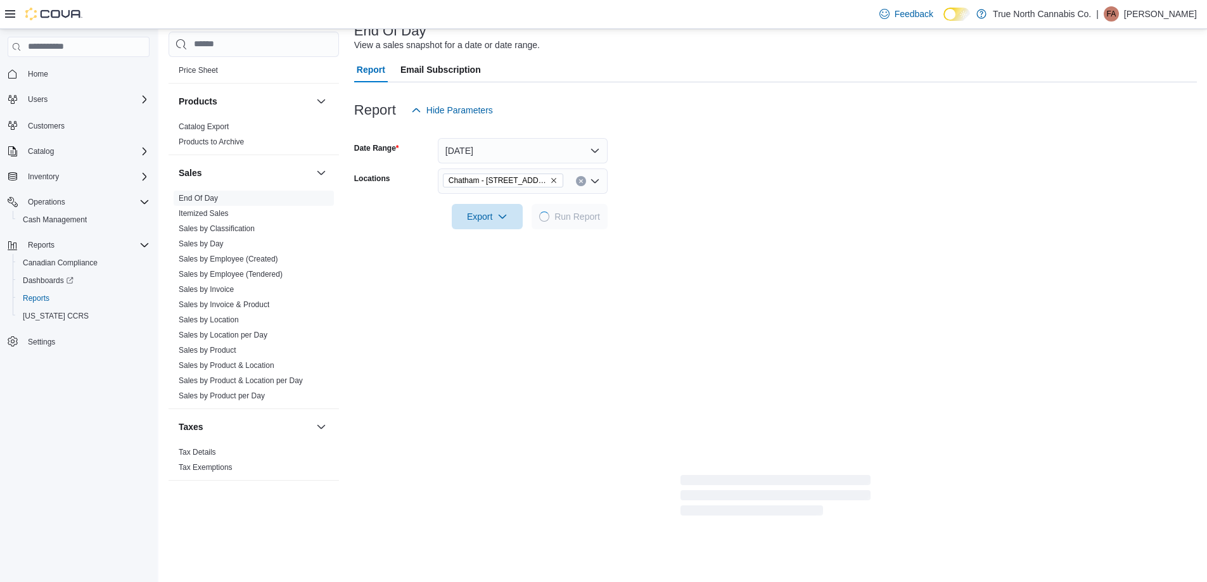
click at [742, 203] on div at bounding box center [775, 199] width 842 height 10
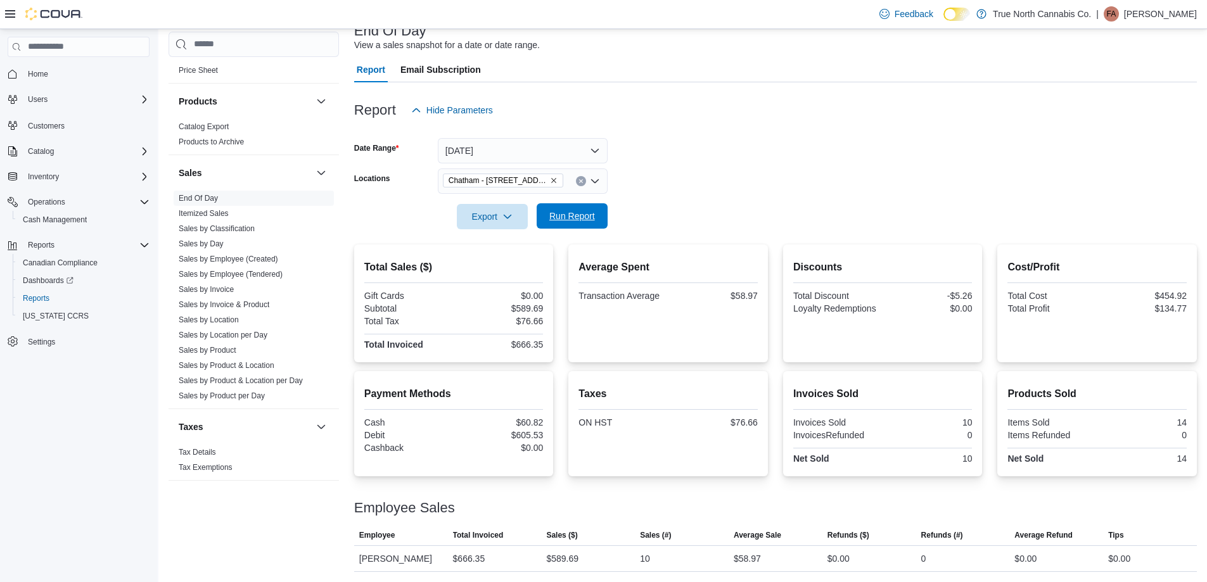
click at [603, 215] on button "Run Report" at bounding box center [572, 215] width 71 height 25
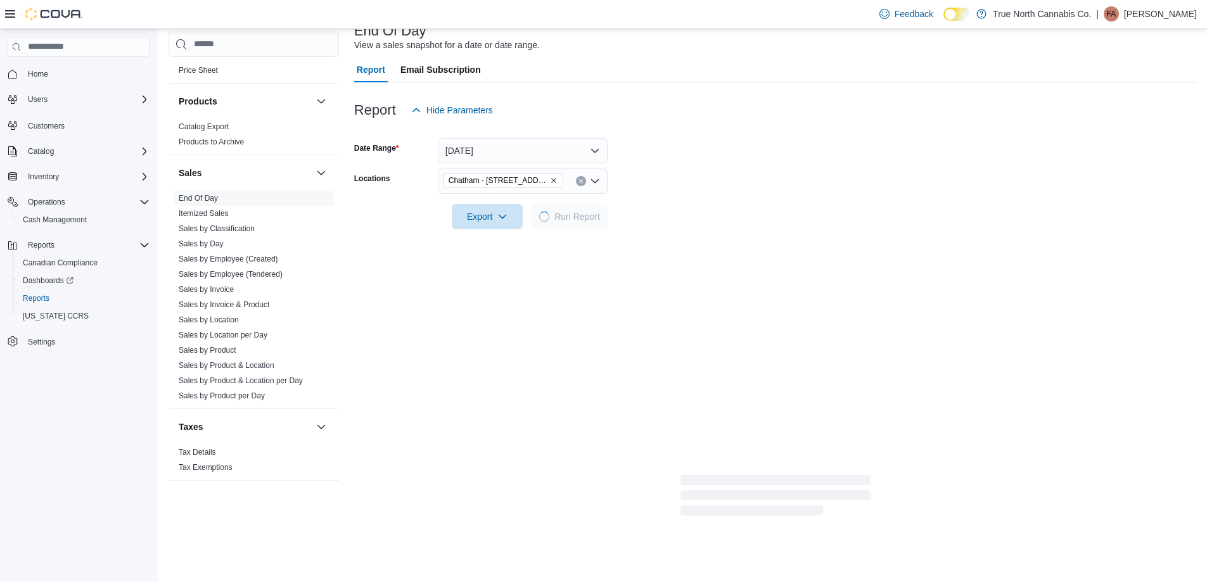
click at [652, 203] on div at bounding box center [775, 199] width 842 height 10
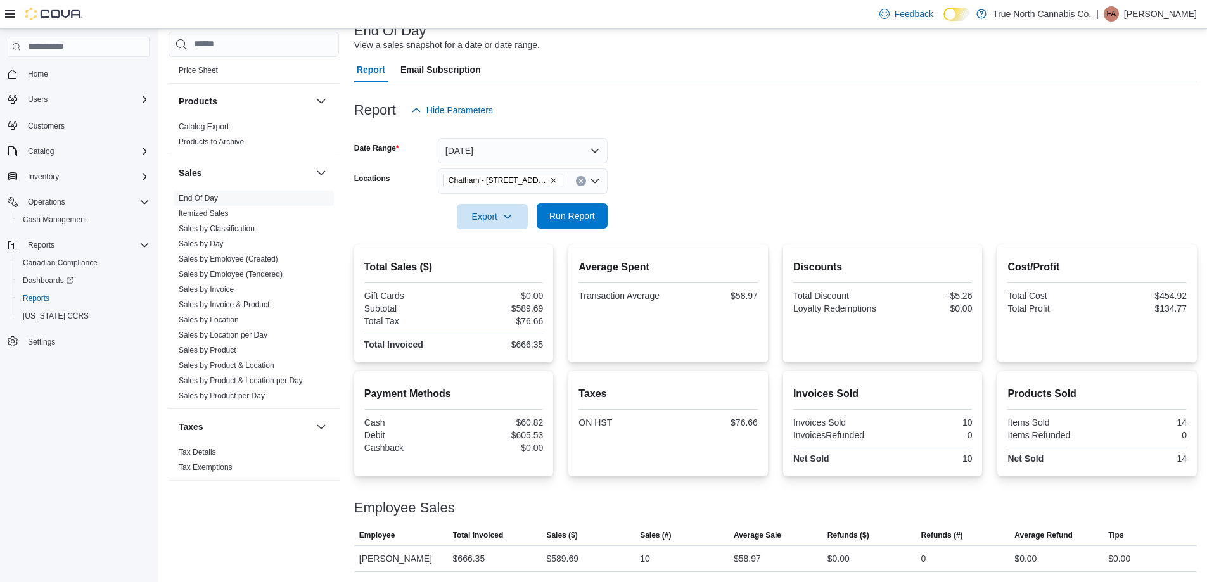
click at [573, 217] on span "Run Report" at bounding box center [572, 216] width 46 height 13
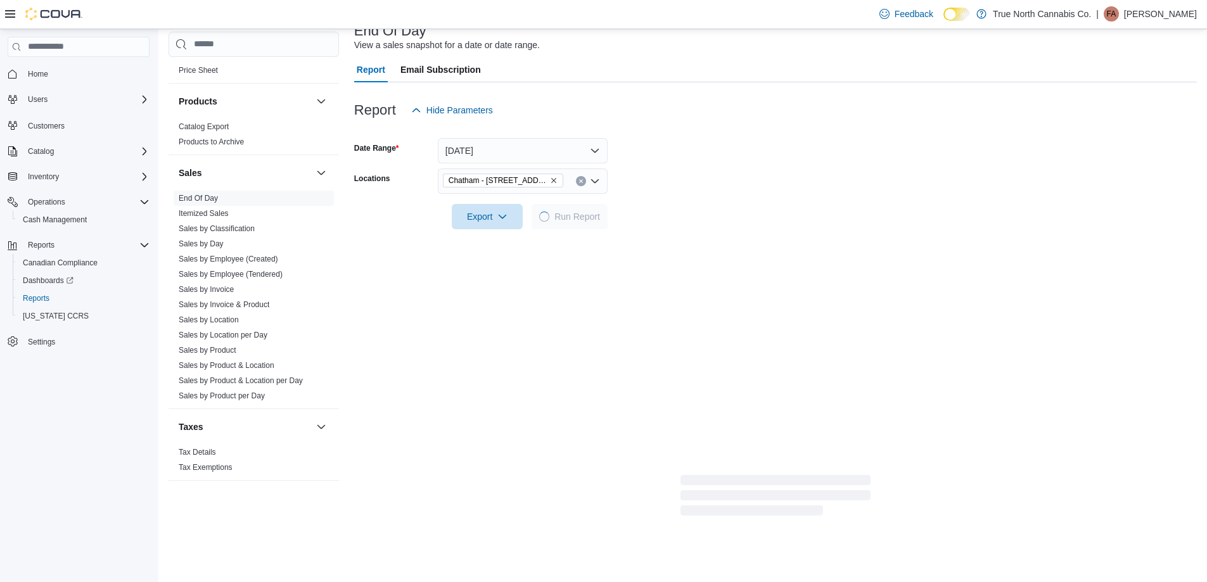
click at [699, 207] on form "Date Range [DATE] Locations [GEOGRAPHIC_DATA] - [STREET_ADDRESS] Export Run Rep…" at bounding box center [775, 176] width 842 height 106
click at [699, 205] on form "Date Range [DATE] Locations [GEOGRAPHIC_DATA] - [STREET_ADDRESS] Export Run Rep…" at bounding box center [775, 176] width 842 height 106
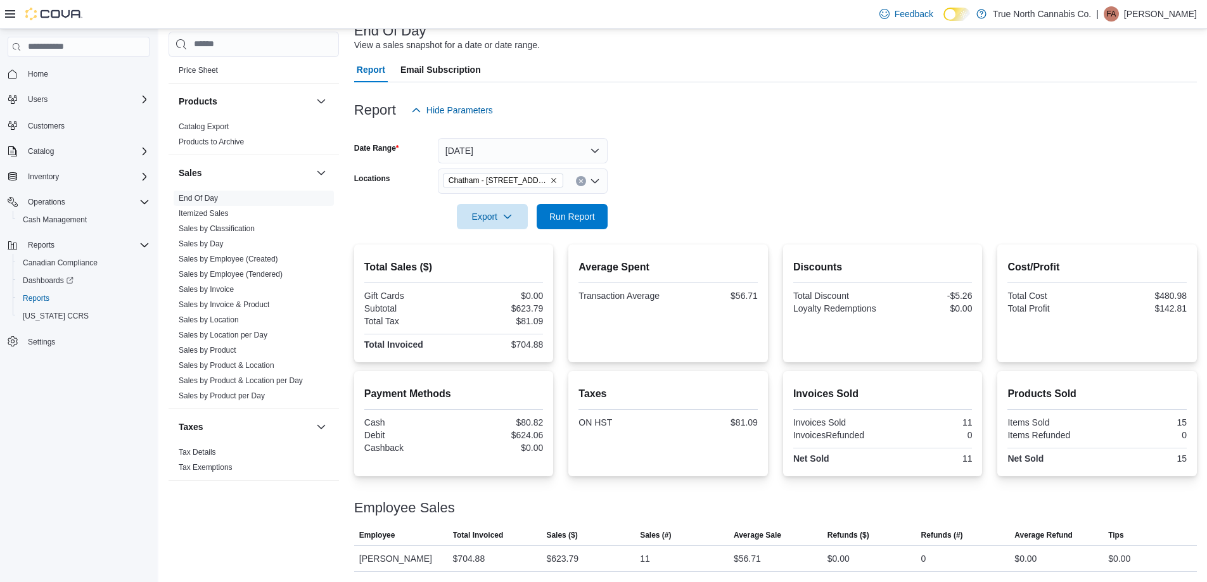
click at [699, 205] on form "Date Range [DATE] Locations [GEOGRAPHIC_DATA] - [STREET_ADDRESS] Export Run Rep…" at bounding box center [775, 176] width 842 height 106
click at [691, 179] on form "Date Range [DATE] Locations [GEOGRAPHIC_DATA] - [STREET_ADDRESS] Export Run Rep…" at bounding box center [775, 176] width 842 height 106
click at [599, 208] on span "Run Report" at bounding box center [572, 216] width 56 height 25
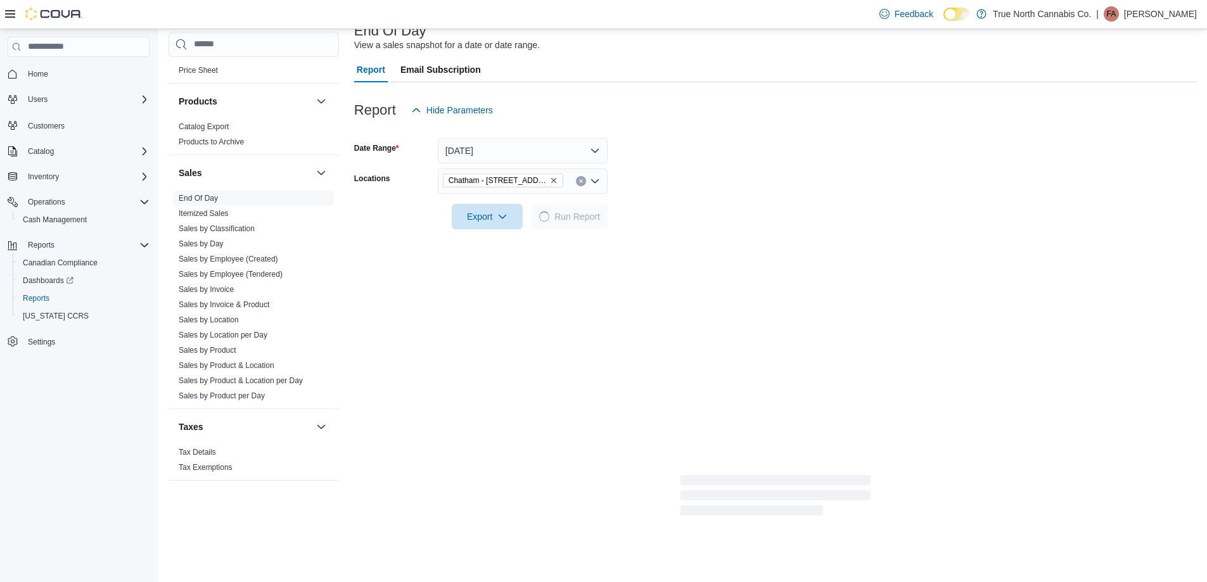
click at [718, 156] on form "Date Range [DATE] Locations [GEOGRAPHIC_DATA] - [STREET_ADDRESS] Export Run Rep…" at bounding box center [775, 176] width 842 height 106
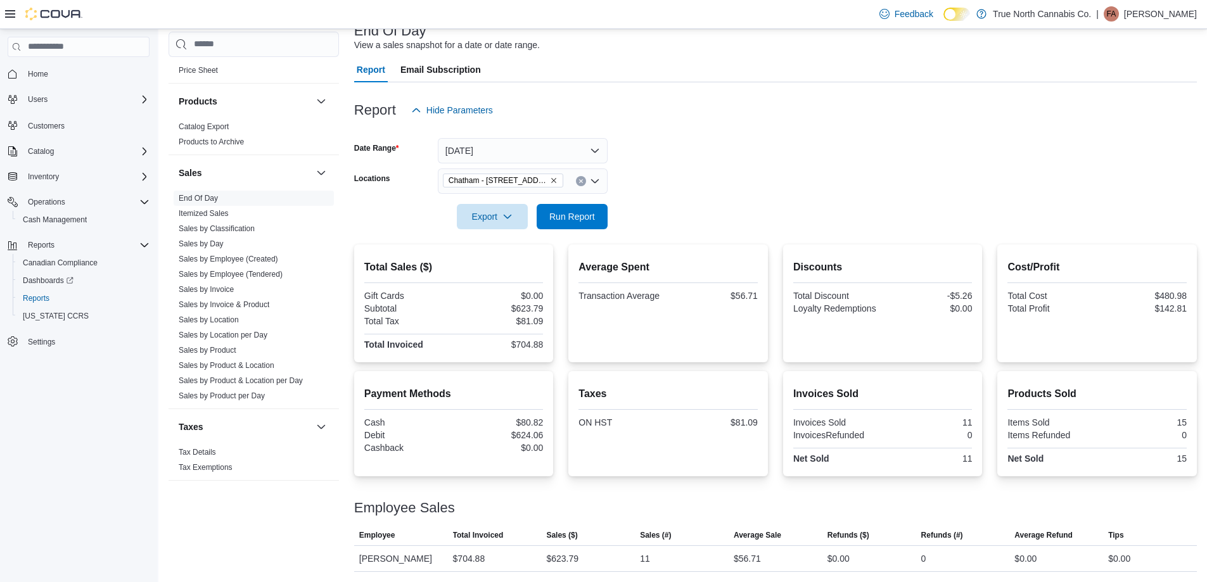
click at [739, 165] on form "Date Range [DATE] Locations [GEOGRAPHIC_DATA] - [STREET_ADDRESS] Export Run Rep…" at bounding box center [775, 176] width 842 height 106
click at [584, 182] on div "Chatham - [STREET_ADDRESS]" at bounding box center [523, 180] width 170 height 25
click at [581, 183] on icon "Clear input" at bounding box center [580, 181] width 5 height 5
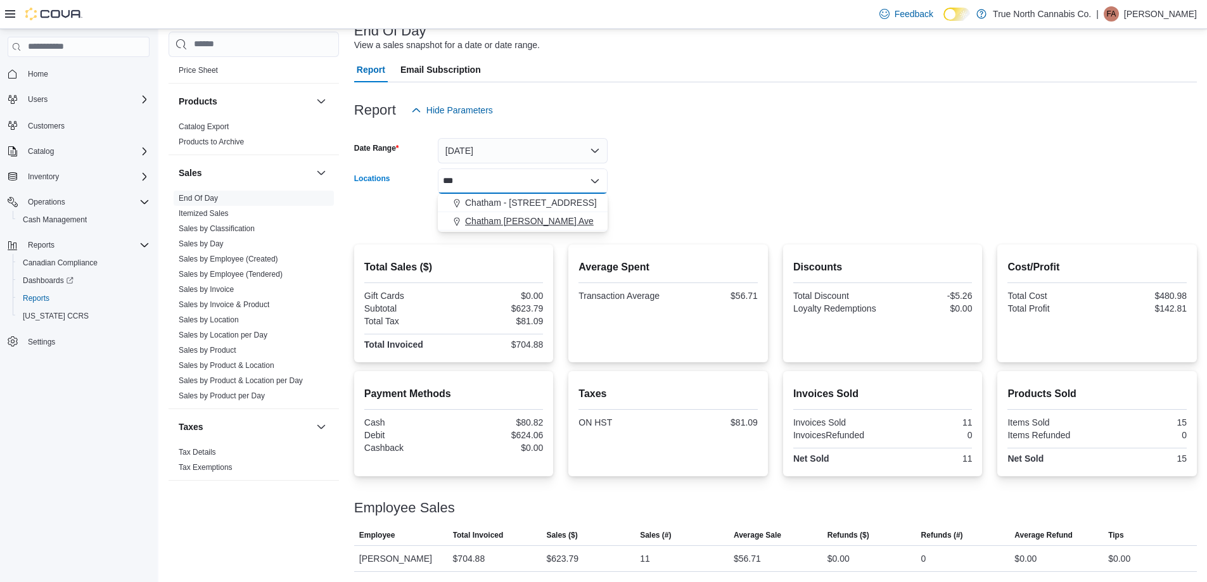
type input "***"
click at [538, 220] on span "Chatham [PERSON_NAME] Ave" at bounding box center [529, 221] width 129 height 13
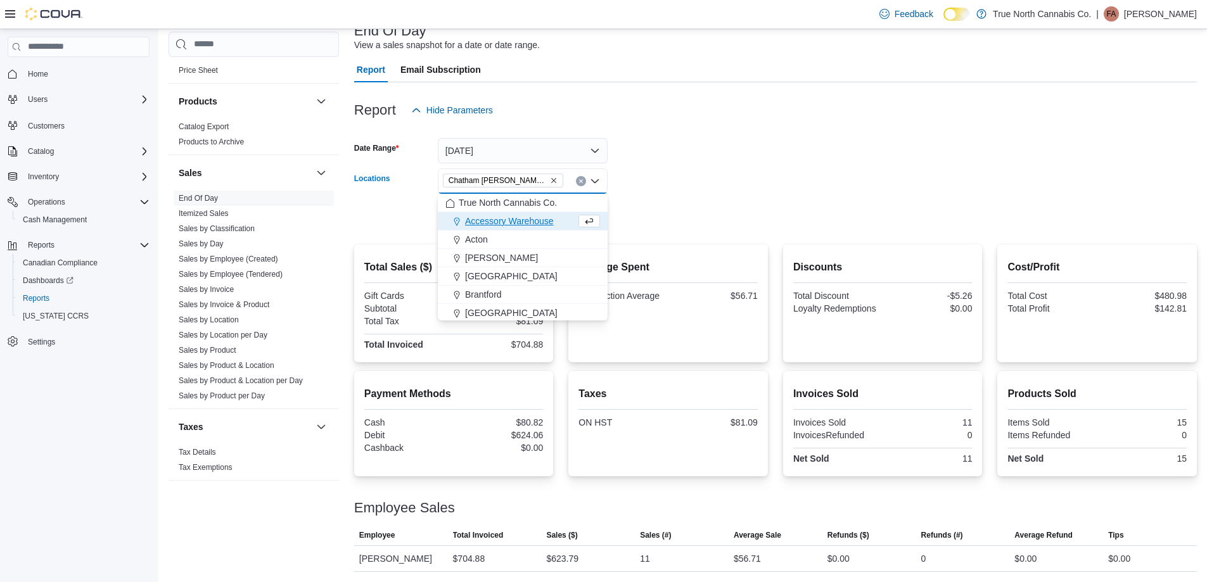
drag, startPoint x: 647, startPoint y: 202, endPoint x: 623, endPoint y: 208, distance: 24.7
click at [646, 202] on div at bounding box center [775, 199] width 842 height 10
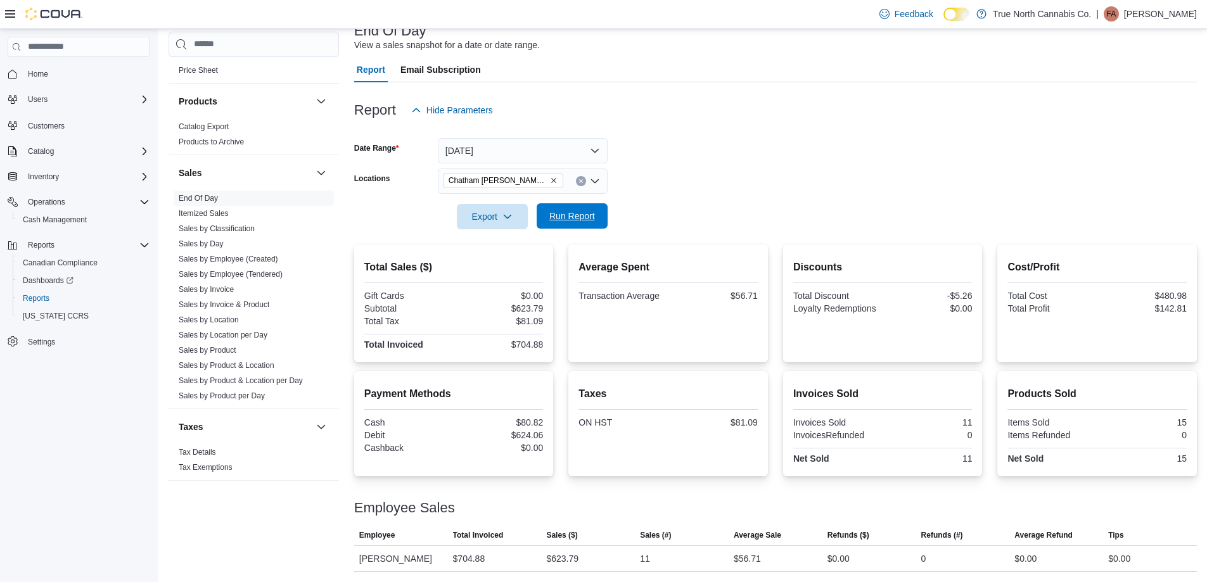
click at [579, 222] on span "Run Report" at bounding box center [572, 216] width 46 height 13
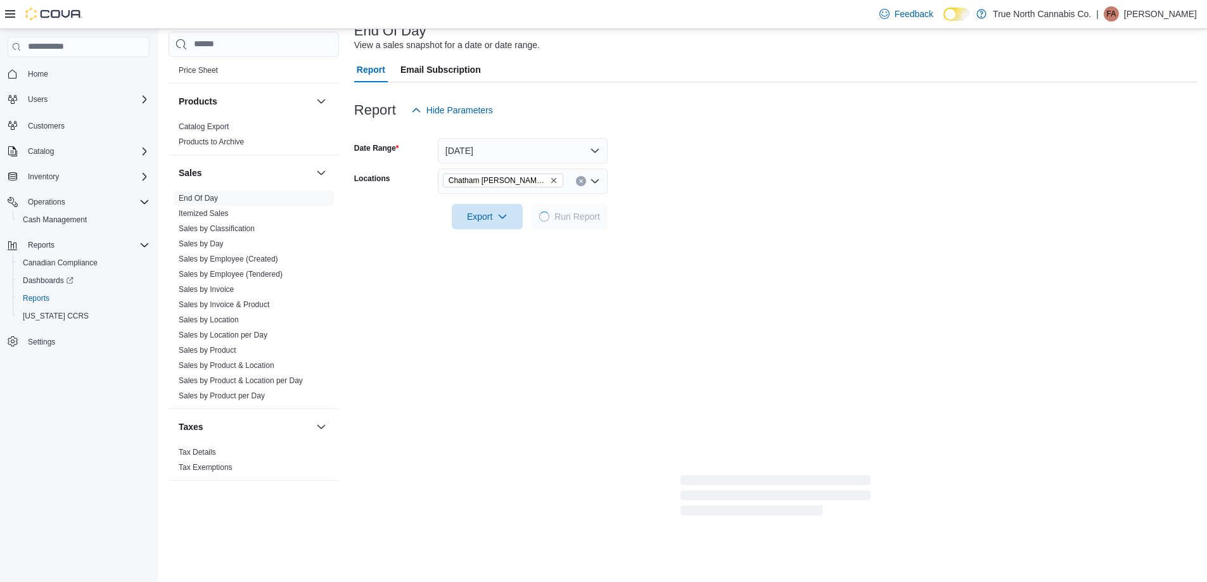
click at [730, 198] on div at bounding box center [775, 199] width 842 height 10
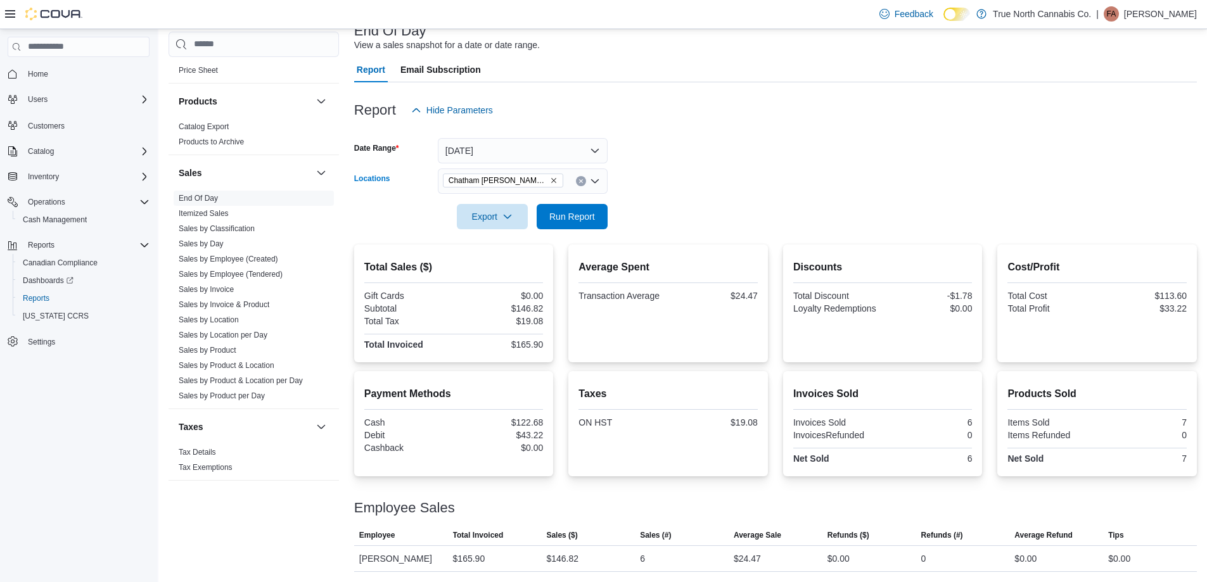
click at [580, 183] on icon "Clear input" at bounding box center [580, 181] width 5 height 5
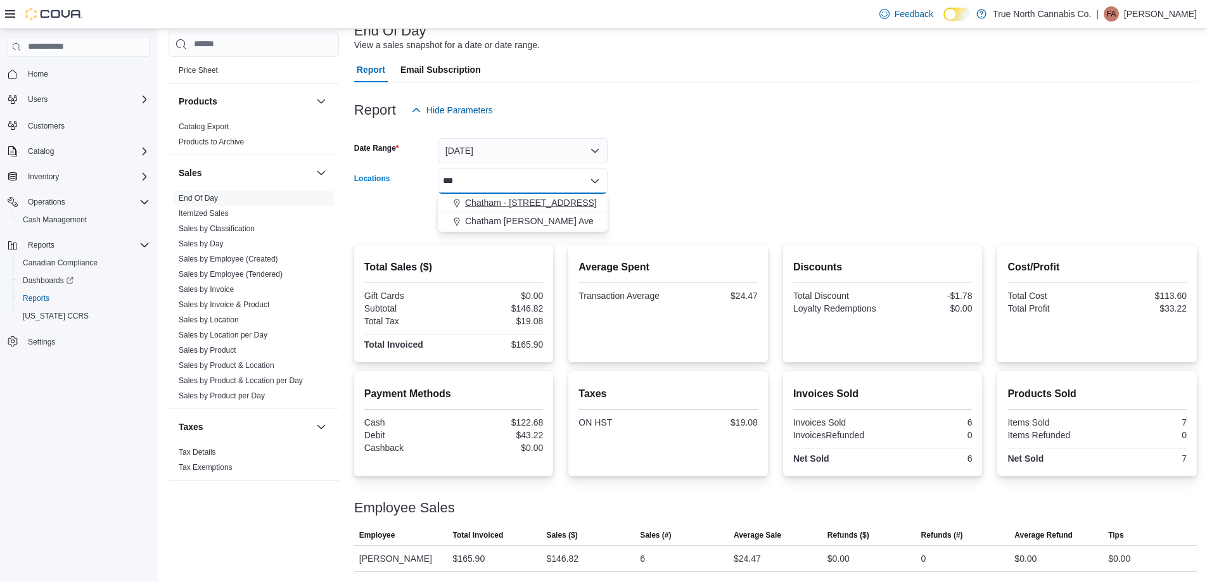
type input "***"
click at [546, 205] on span "Chatham - [STREET_ADDRESS]" at bounding box center [531, 202] width 132 height 13
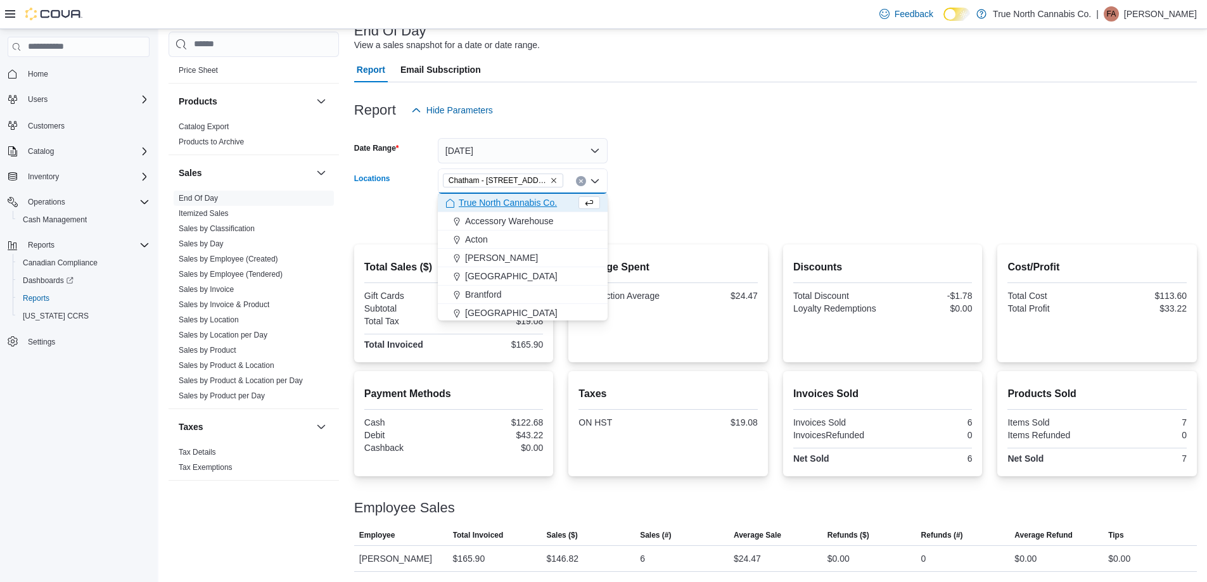
click at [690, 198] on div at bounding box center [775, 199] width 842 height 10
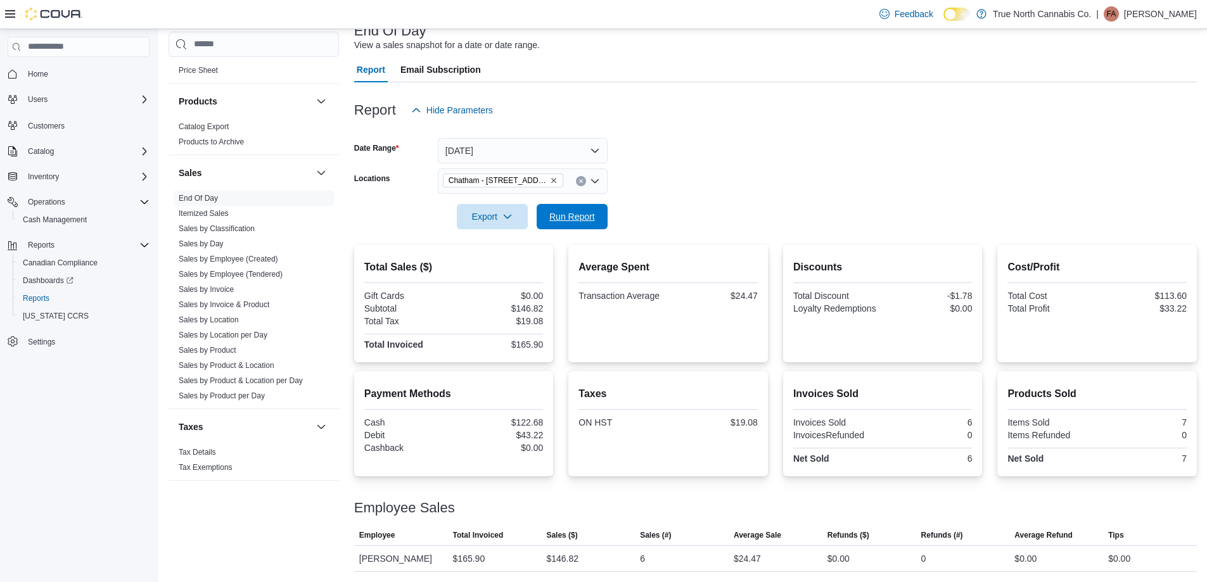
click at [580, 219] on span "Run Report" at bounding box center [572, 216] width 46 height 13
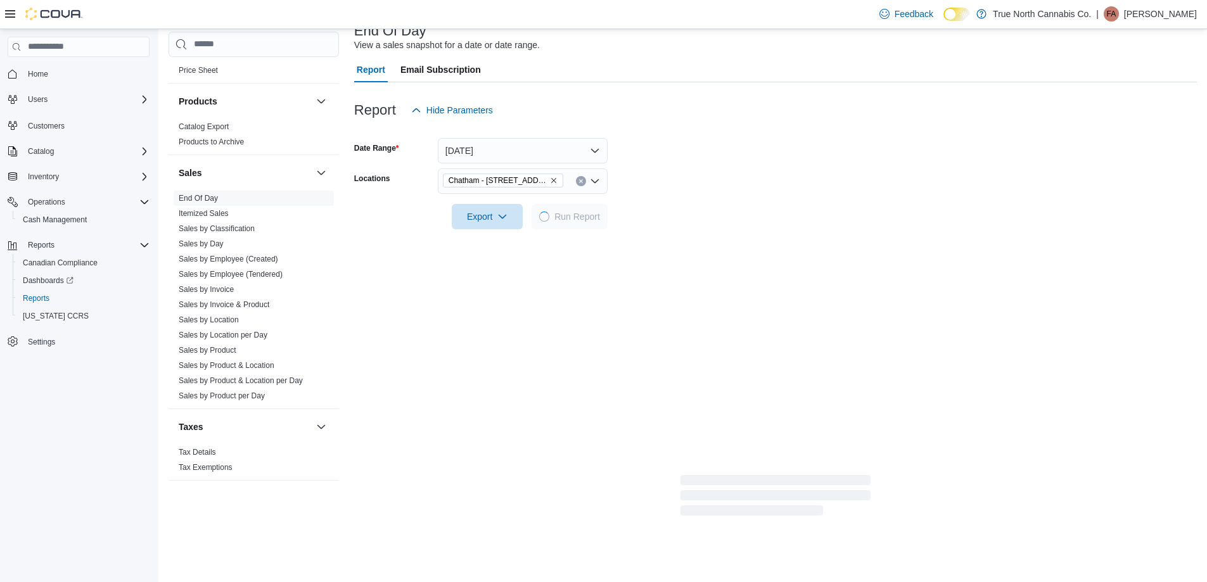
click at [725, 199] on div at bounding box center [775, 199] width 842 height 10
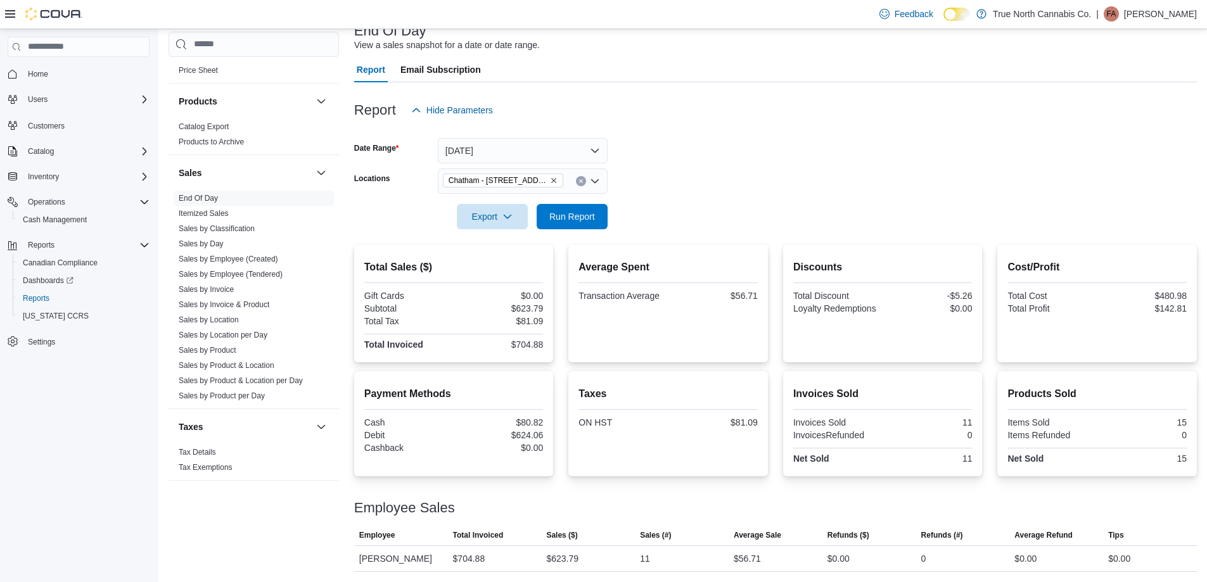
click at [729, 177] on form "Date Range [DATE] Locations [GEOGRAPHIC_DATA] - [STREET_ADDRESS] Export Run Rep…" at bounding box center [775, 176] width 842 height 106
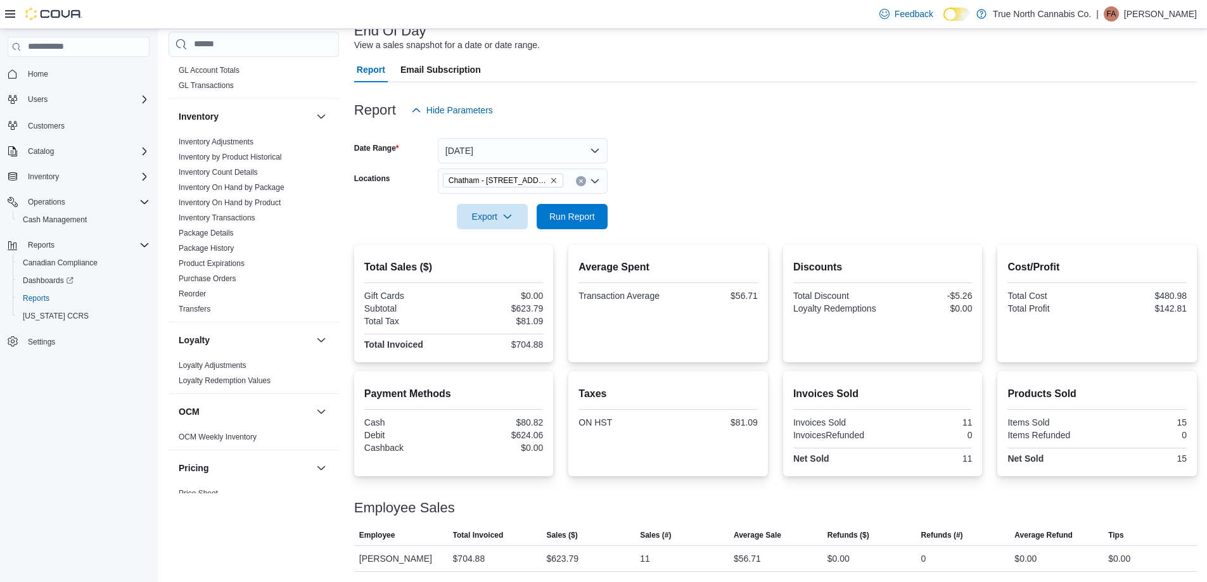
scroll to position [341, 0]
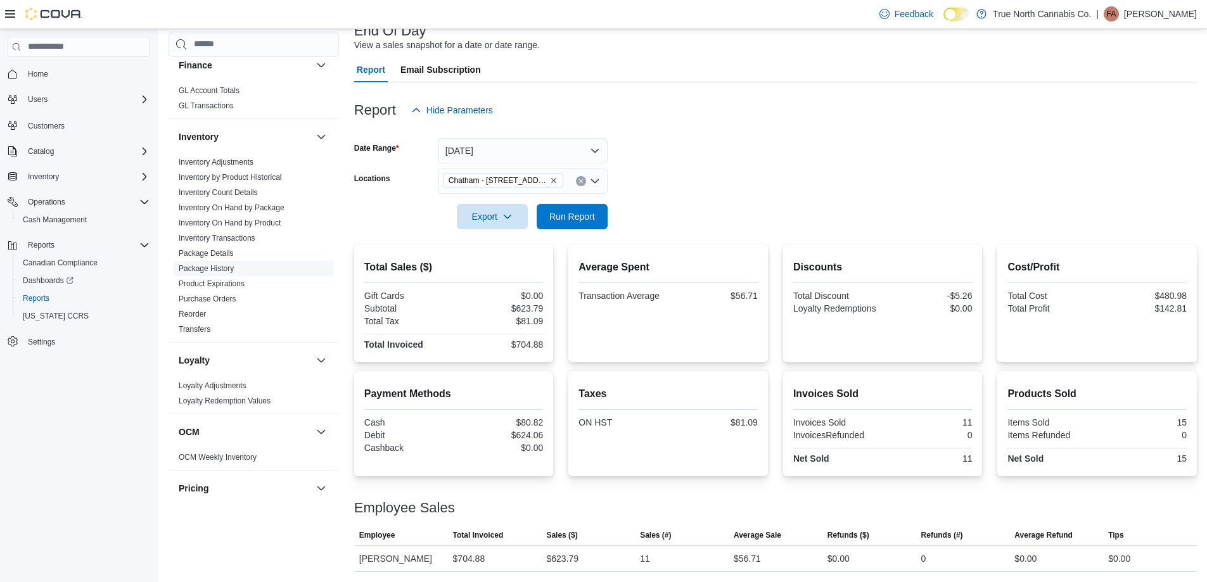
click at [222, 269] on link "Package History" at bounding box center [206, 268] width 55 height 9
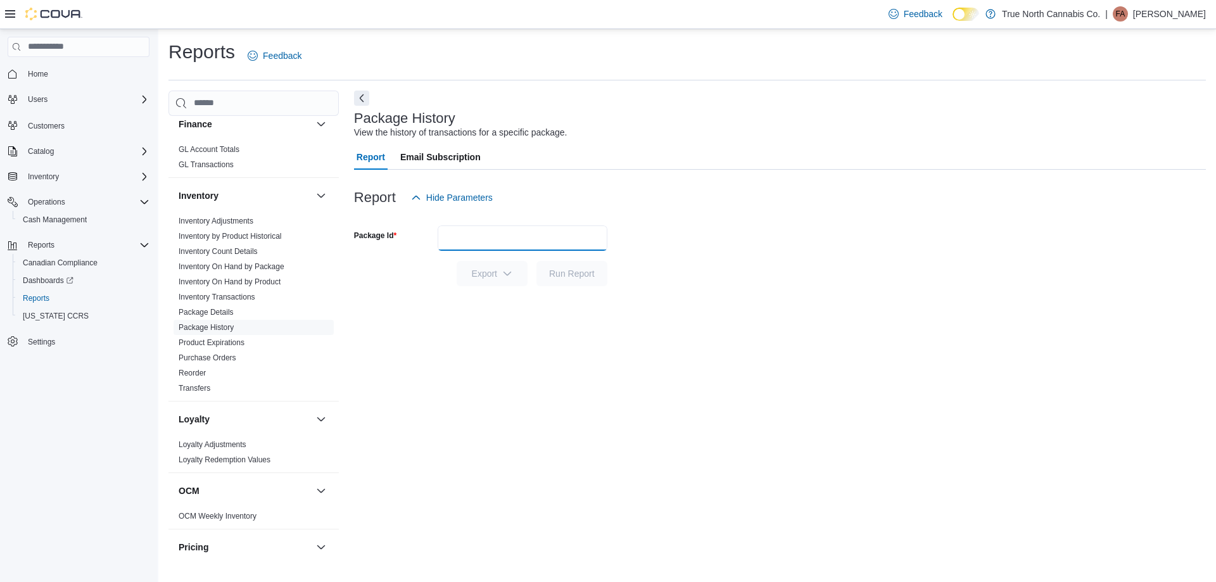
click at [504, 234] on input "Package Id" at bounding box center [523, 237] width 170 height 25
type input "*******"
click at [554, 274] on span "Run Report" at bounding box center [572, 273] width 46 height 13
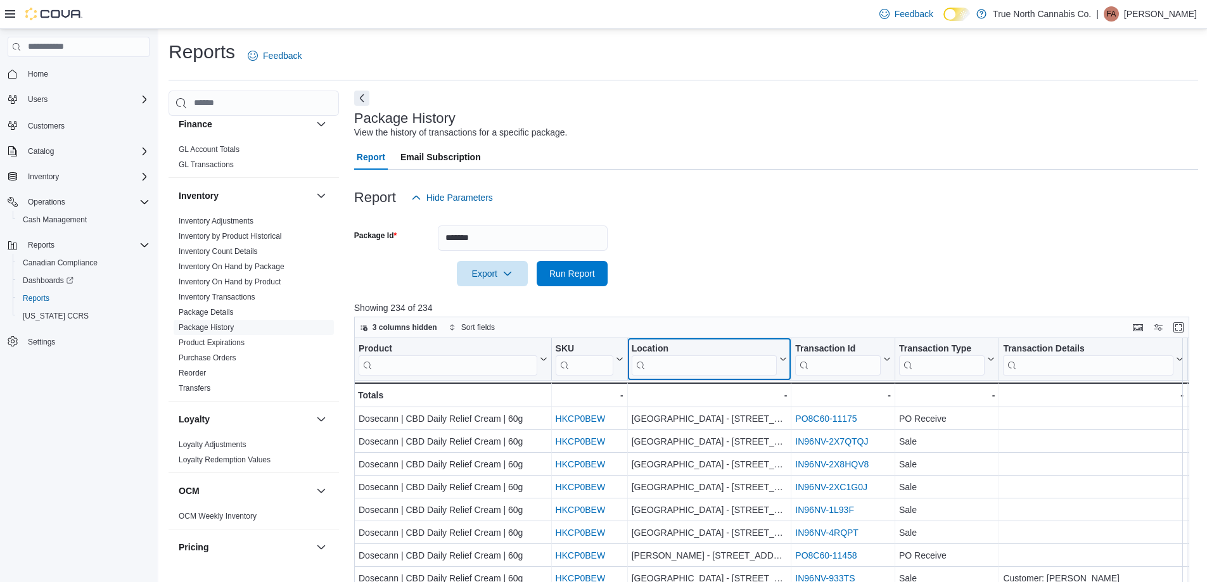
click at [696, 363] on input "search" at bounding box center [704, 365] width 146 height 20
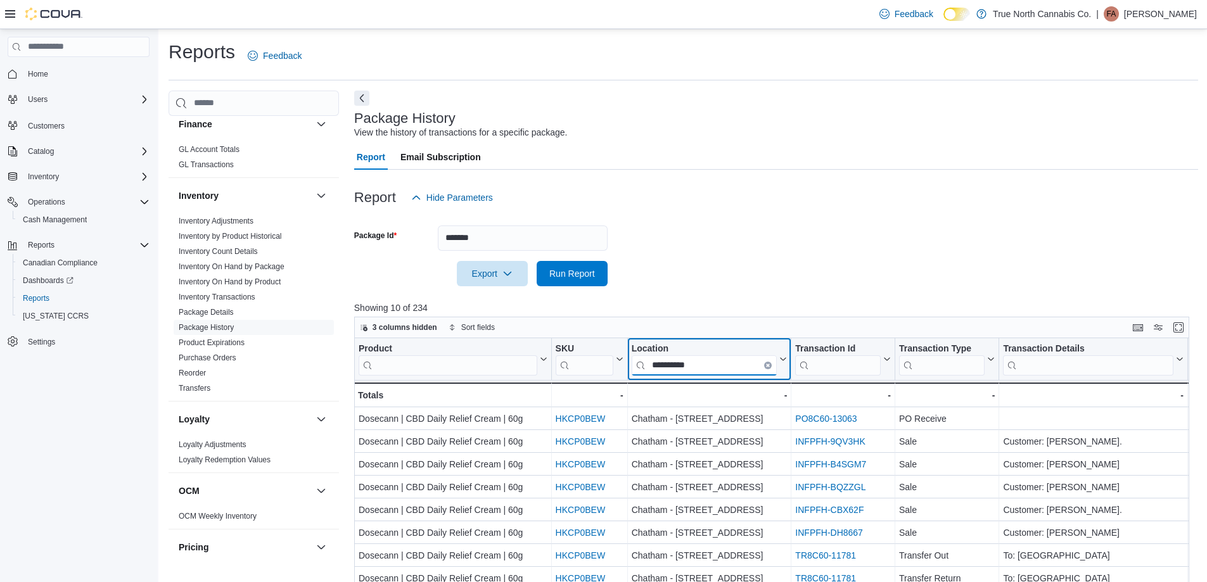
type input "*********"
click at [803, 265] on form "Package Id ******* Export Run Report" at bounding box center [776, 248] width 844 height 76
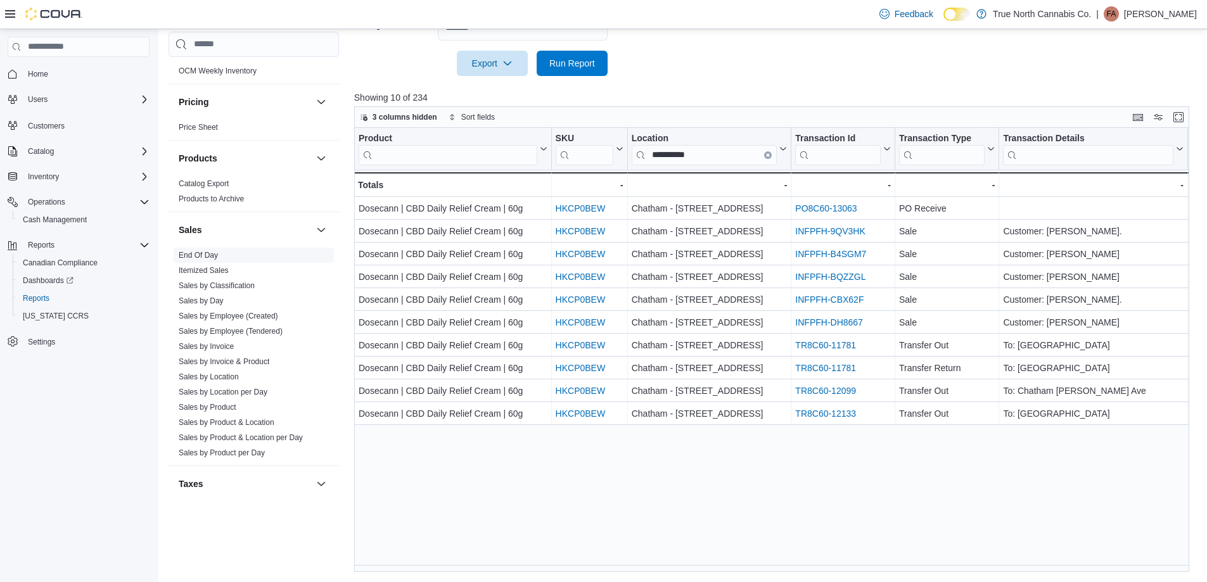
scroll to position [785, 0]
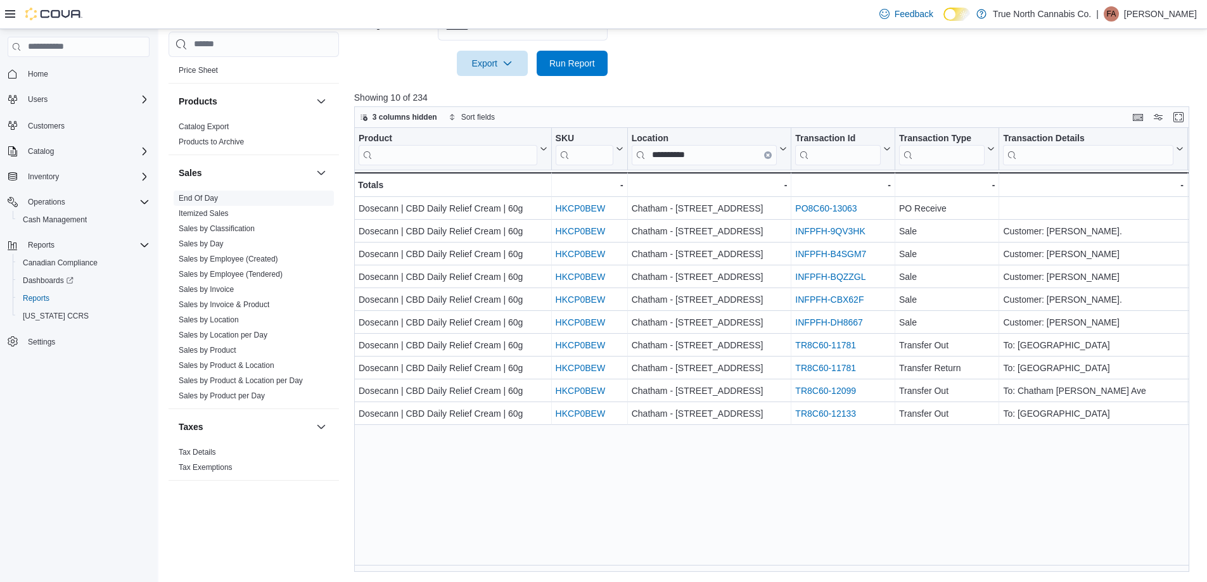
click at [223, 196] on span "End Of Day" at bounding box center [254, 198] width 160 height 15
click at [205, 196] on link "End Of Day" at bounding box center [198, 198] width 39 height 9
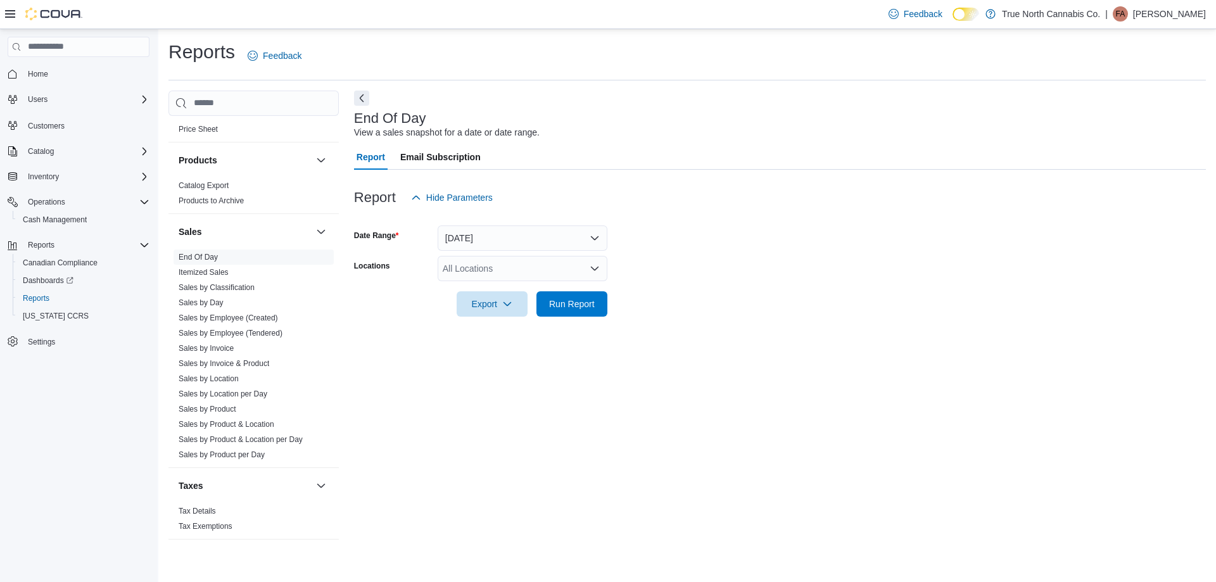
click at [512, 263] on div "All Locations" at bounding box center [523, 268] width 170 height 25
type input "***"
click at [512, 285] on span "Chatham - [STREET_ADDRESS]" at bounding box center [531, 290] width 132 height 13
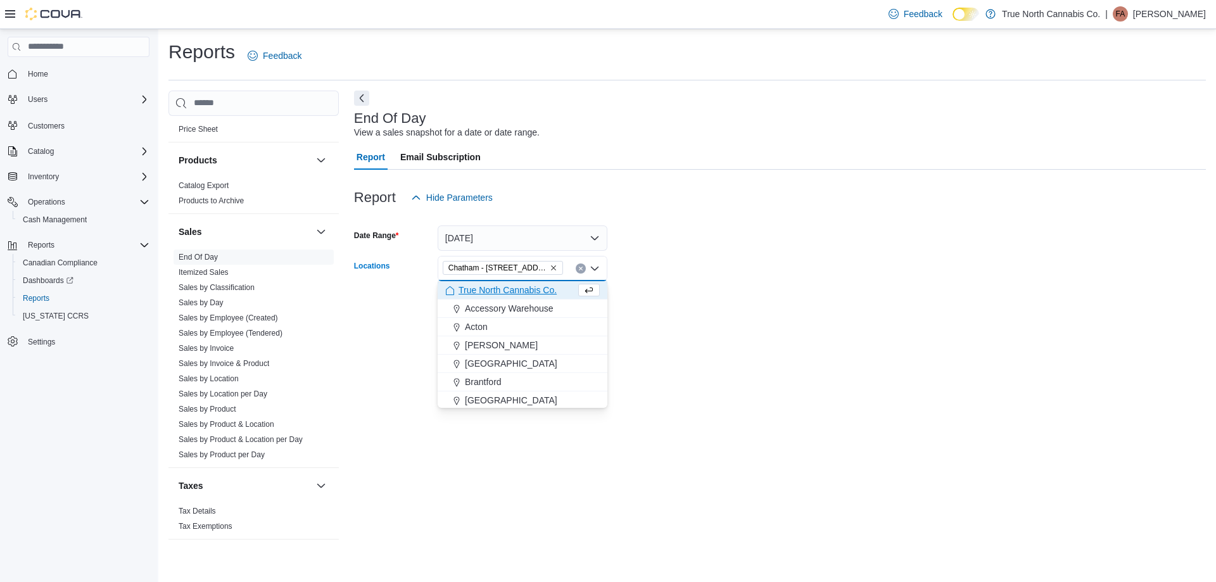
drag, startPoint x: 680, startPoint y: 276, endPoint x: 618, endPoint y: 291, distance: 63.9
click at [671, 278] on form "Date Range [DATE] Locations [GEOGRAPHIC_DATA] - [STREET_ADDRESS] Combo box. Sel…" at bounding box center [780, 263] width 852 height 106
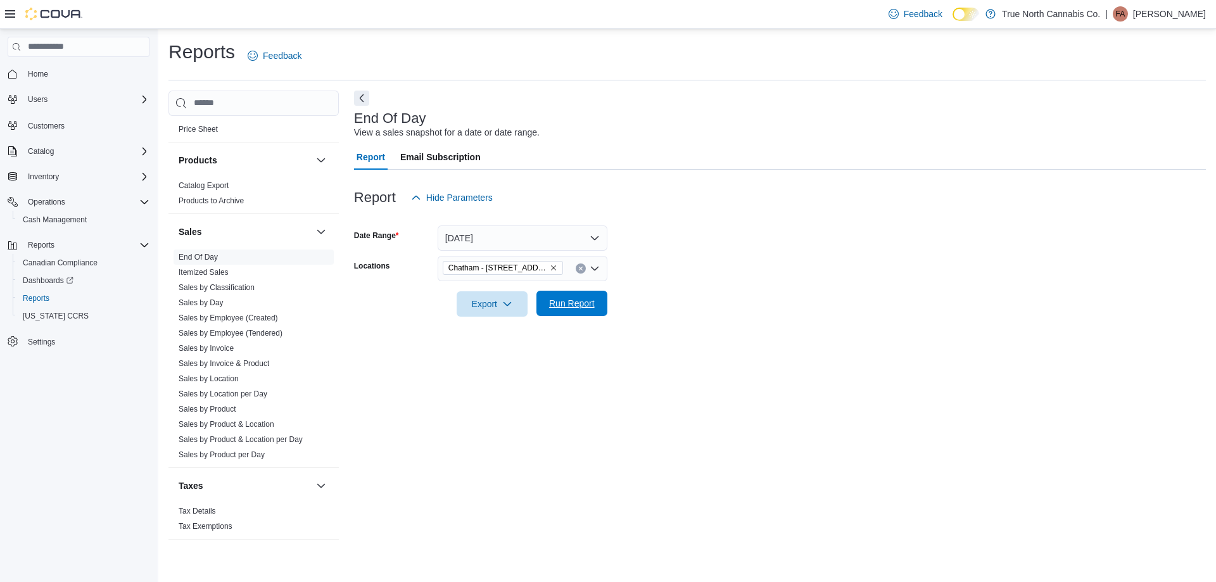
click at [589, 296] on span "Run Report" at bounding box center [572, 303] width 56 height 25
click at [653, 256] on form "Date Range [DATE] Locations [GEOGRAPHIC_DATA] - [STREET_ADDRESS] Export Run Rep…" at bounding box center [775, 263] width 842 height 106
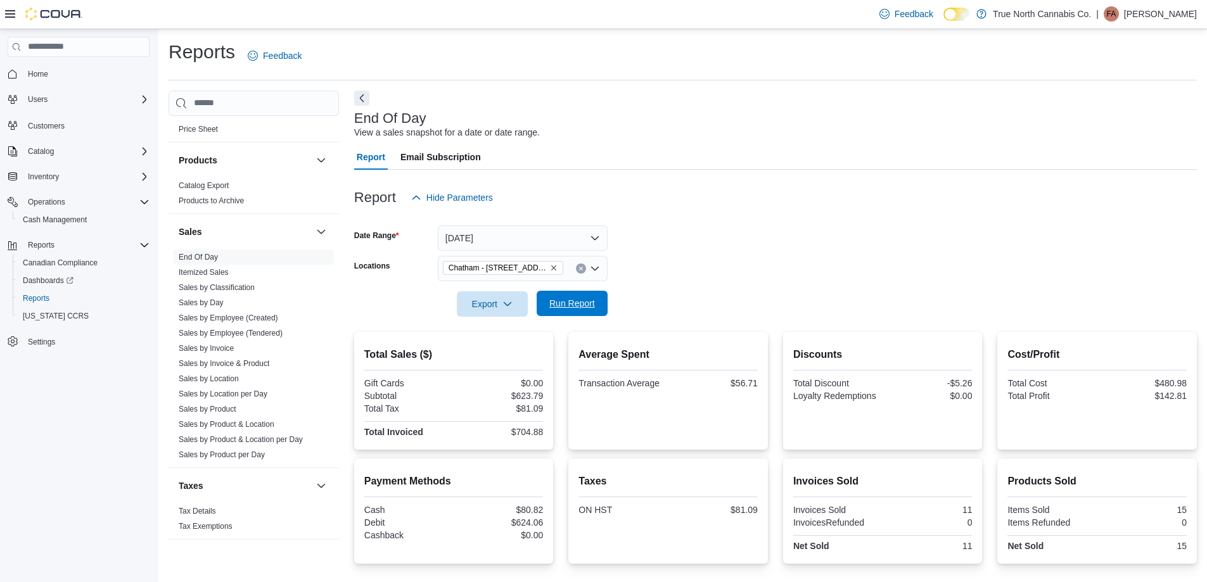
click at [590, 302] on span "Run Report" at bounding box center [572, 303] width 46 height 13
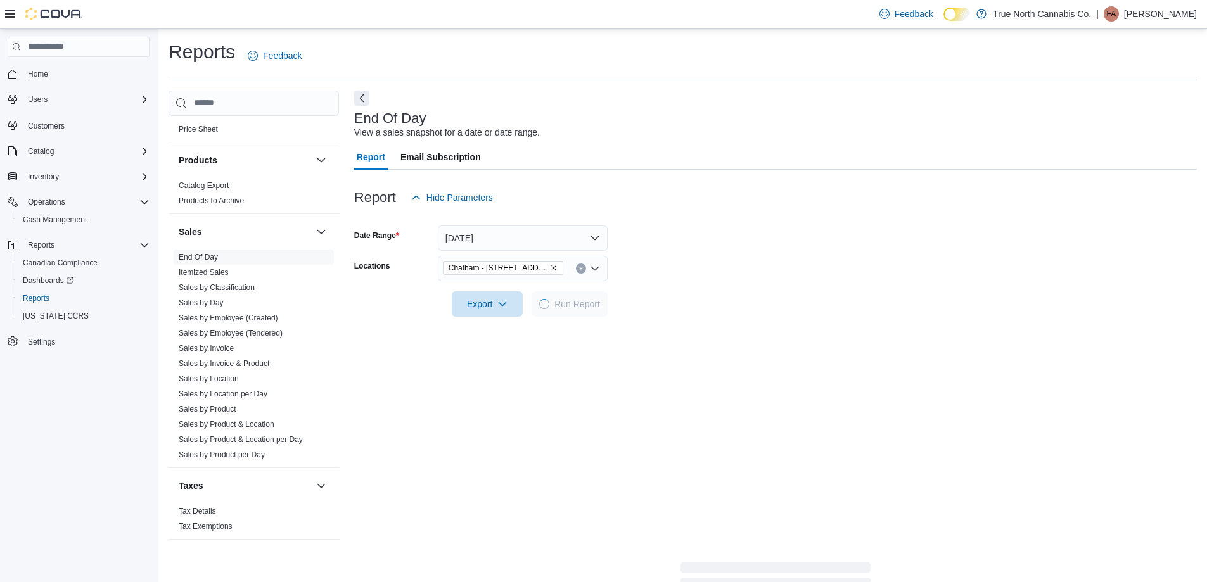
click at [634, 289] on div at bounding box center [775, 286] width 842 height 10
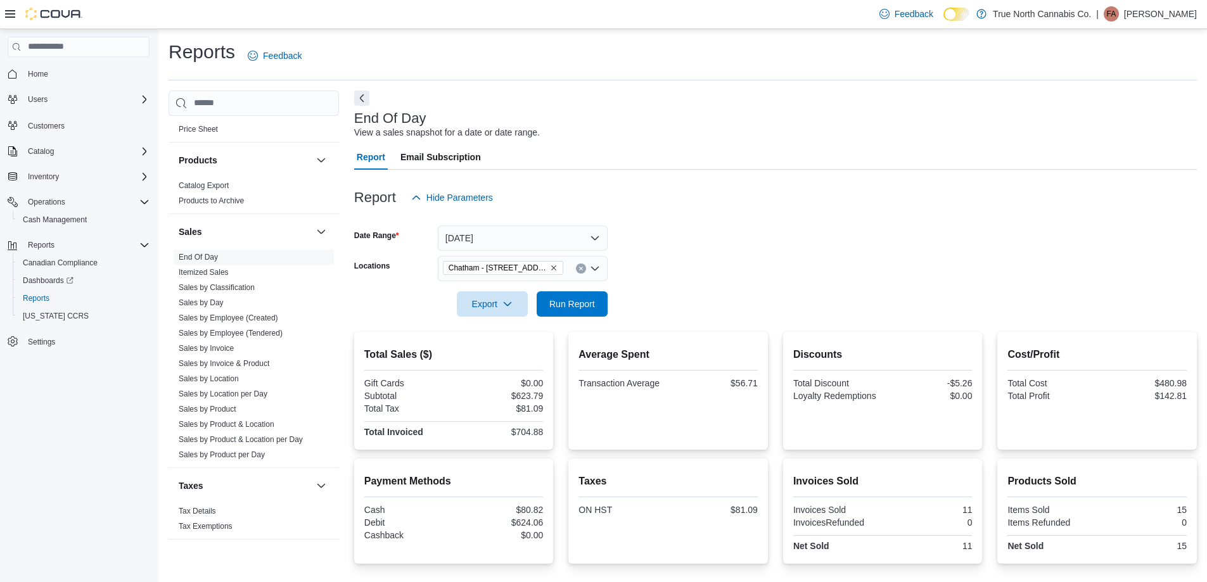
click at [678, 230] on form "Date Range [DATE] Locations [GEOGRAPHIC_DATA] - [STREET_ADDRESS] Export Run Rep…" at bounding box center [775, 263] width 842 height 106
click at [573, 310] on span "Run Report" at bounding box center [572, 303] width 56 height 25
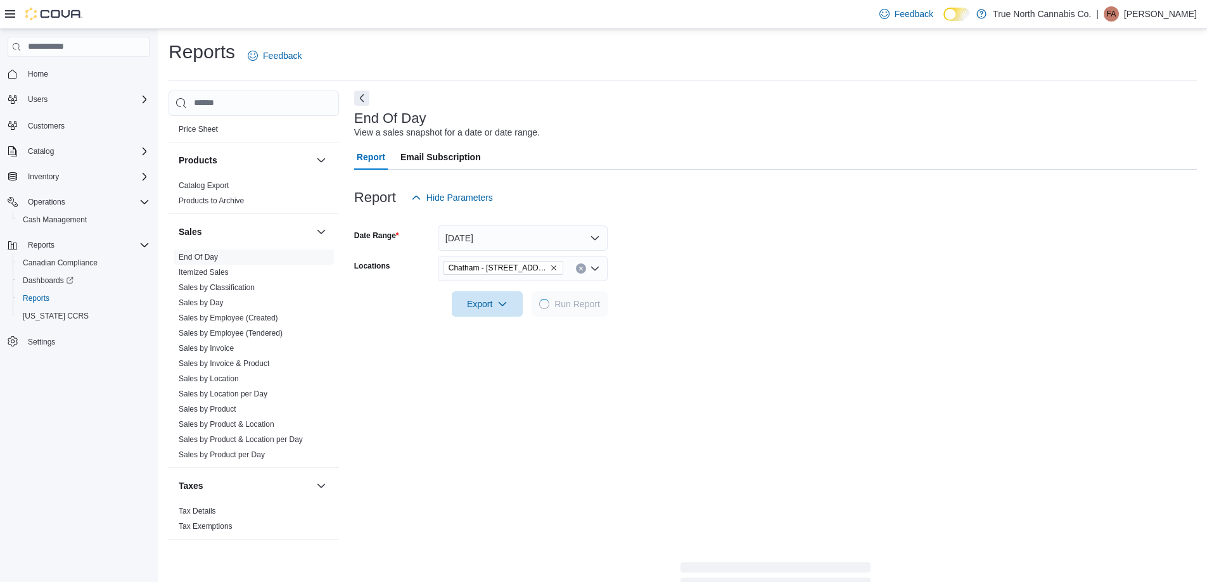
click at [738, 277] on form "Date Range [DATE] Locations [GEOGRAPHIC_DATA] - [STREET_ADDRESS] Export Run Rep…" at bounding box center [775, 263] width 842 height 106
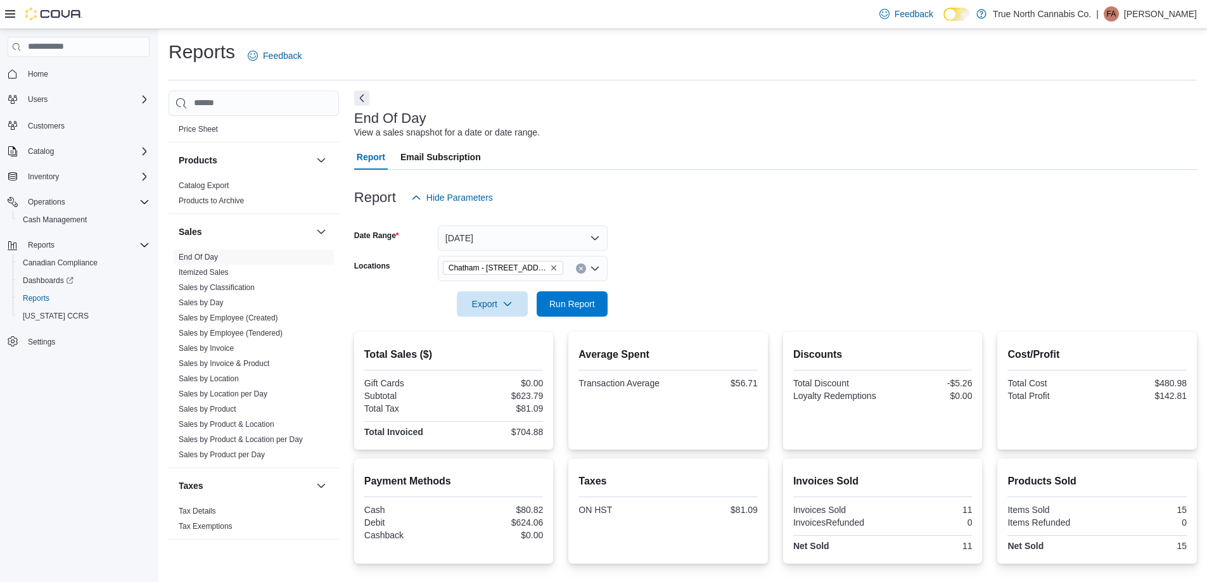
drag, startPoint x: 721, startPoint y: 244, endPoint x: 641, endPoint y: 220, distance: 83.8
click at [721, 243] on form "Date Range [DATE] Locations [GEOGRAPHIC_DATA] - [STREET_ADDRESS] Export Run Rep…" at bounding box center [775, 263] width 842 height 106
click at [573, 309] on span "Run Report" at bounding box center [572, 303] width 46 height 13
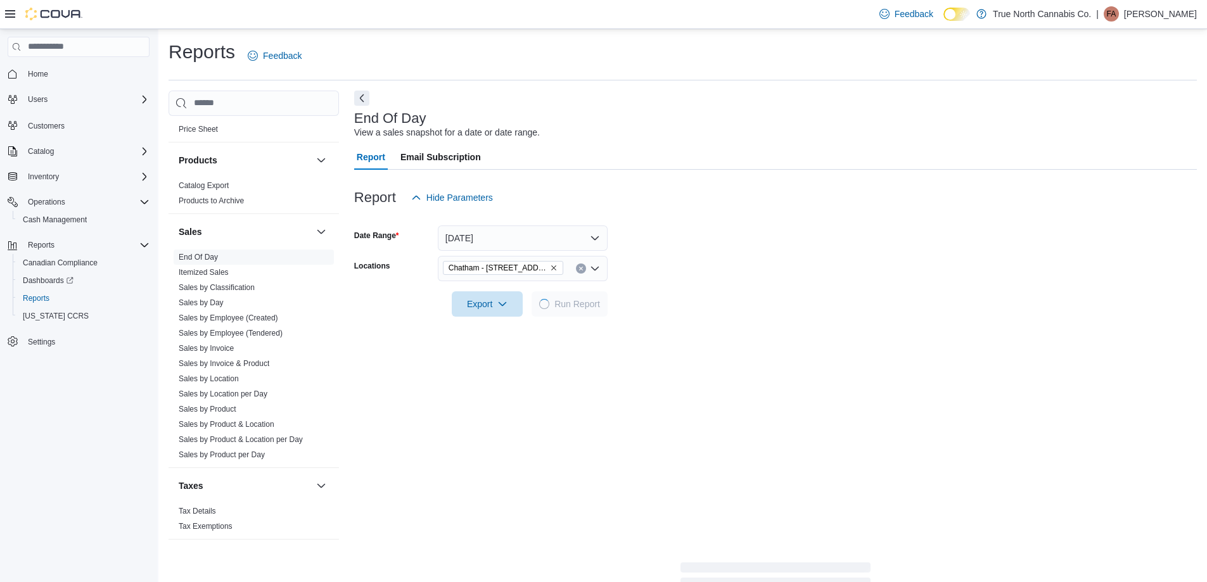
click at [720, 263] on form "Date Range [DATE] Locations [GEOGRAPHIC_DATA] - [STREET_ADDRESS] Export Run Rep…" at bounding box center [775, 263] width 842 height 106
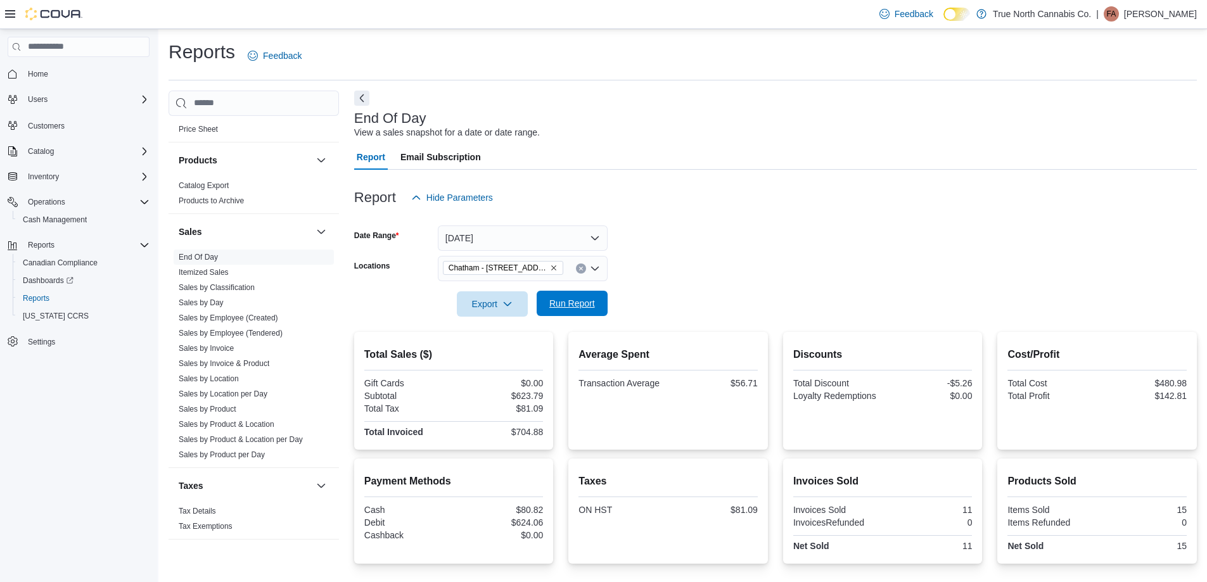
click at [581, 303] on span "Run Report" at bounding box center [572, 303] width 46 height 13
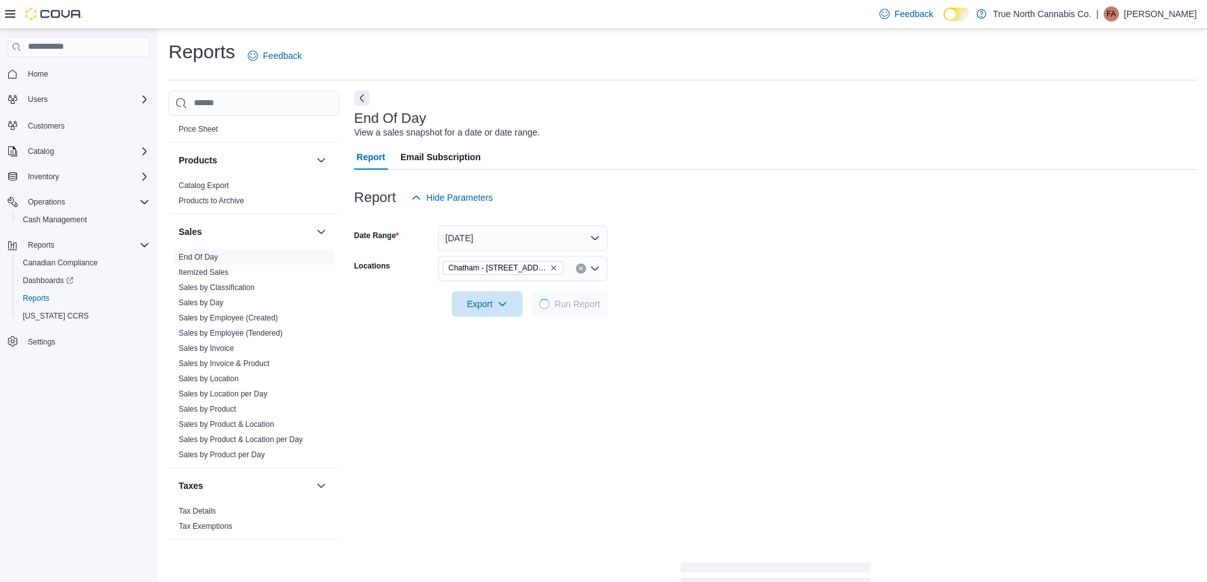
click at [704, 253] on form "Date Range [DATE] Locations [GEOGRAPHIC_DATA] - [STREET_ADDRESS] Export Run Rep…" at bounding box center [775, 263] width 842 height 106
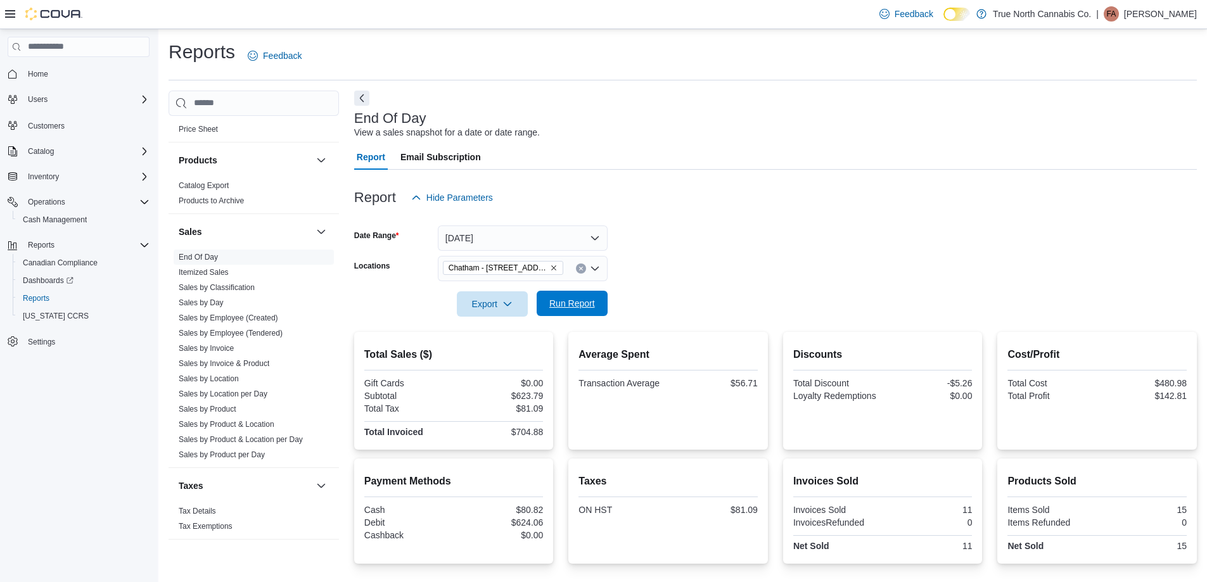
click at [591, 299] on span "Run Report" at bounding box center [572, 303] width 46 height 13
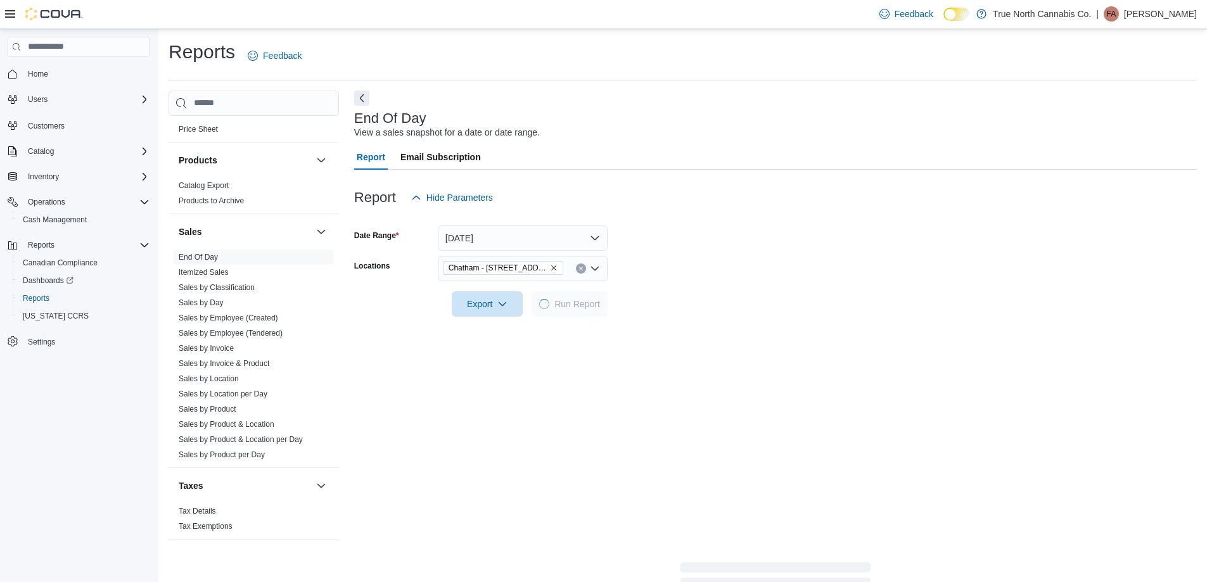
click at [670, 271] on form "Date Range [DATE] Locations [GEOGRAPHIC_DATA] - [STREET_ADDRESS] Export Run Rep…" at bounding box center [775, 263] width 842 height 106
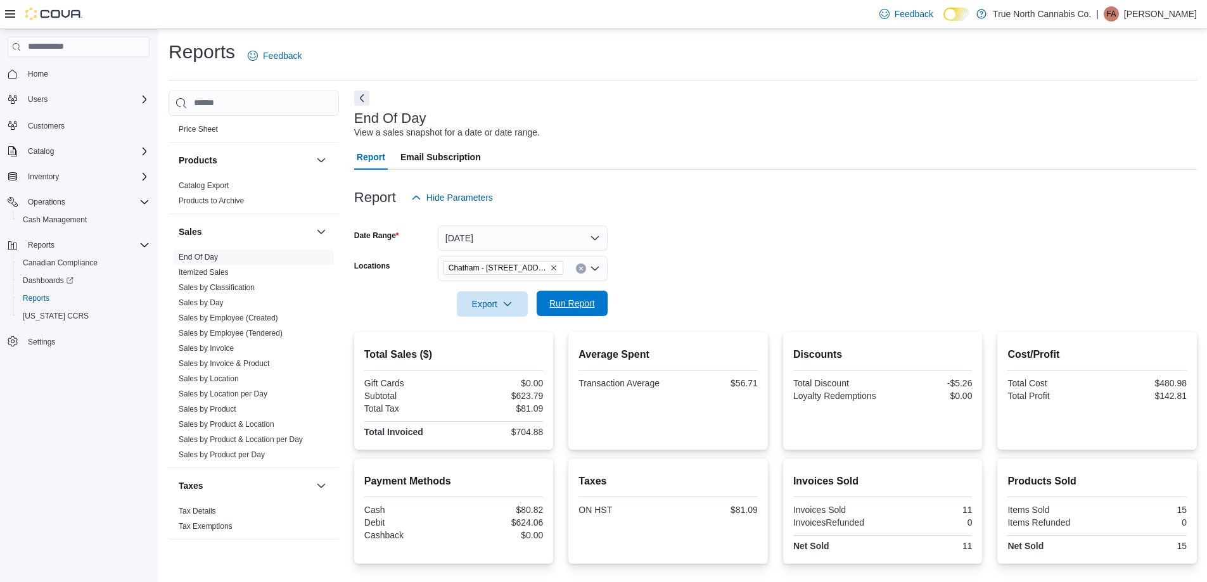
click at [569, 307] on span "Run Report" at bounding box center [572, 303] width 46 height 13
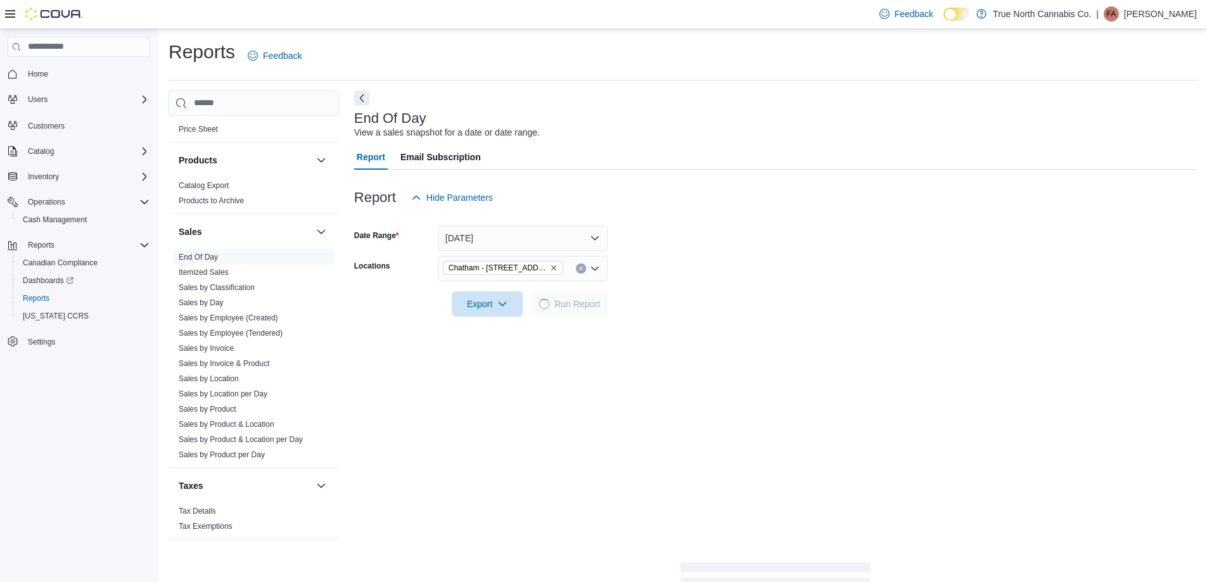
click at [655, 270] on form "Date Range [DATE] Locations [GEOGRAPHIC_DATA] - [STREET_ADDRESS] Export Run Rep…" at bounding box center [775, 263] width 842 height 106
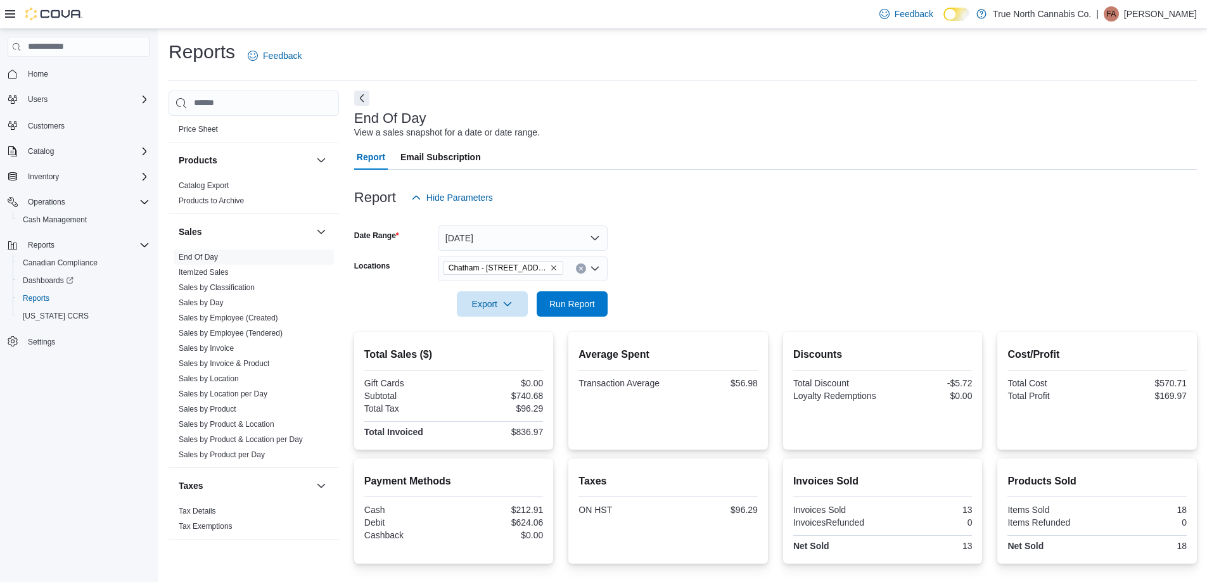
click at [689, 249] on form "Date Range [DATE] Locations [GEOGRAPHIC_DATA] - [STREET_ADDRESS] Export Run Rep…" at bounding box center [775, 263] width 842 height 106
click at [578, 302] on span "Run Report" at bounding box center [572, 303] width 46 height 13
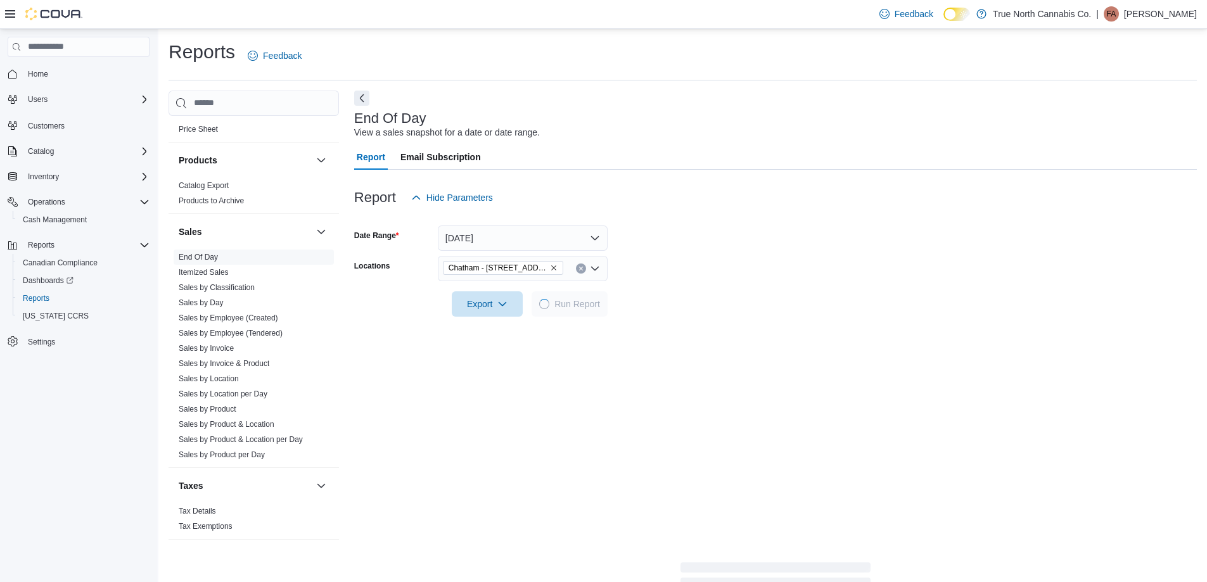
click at [677, 267] on form "Date Range [DATE] Locations [GEOGRAPHIC_DATA] - [STREET_ADDRESS] Export Run Rep…" at bounding box center [775, 263] width 842 height 106
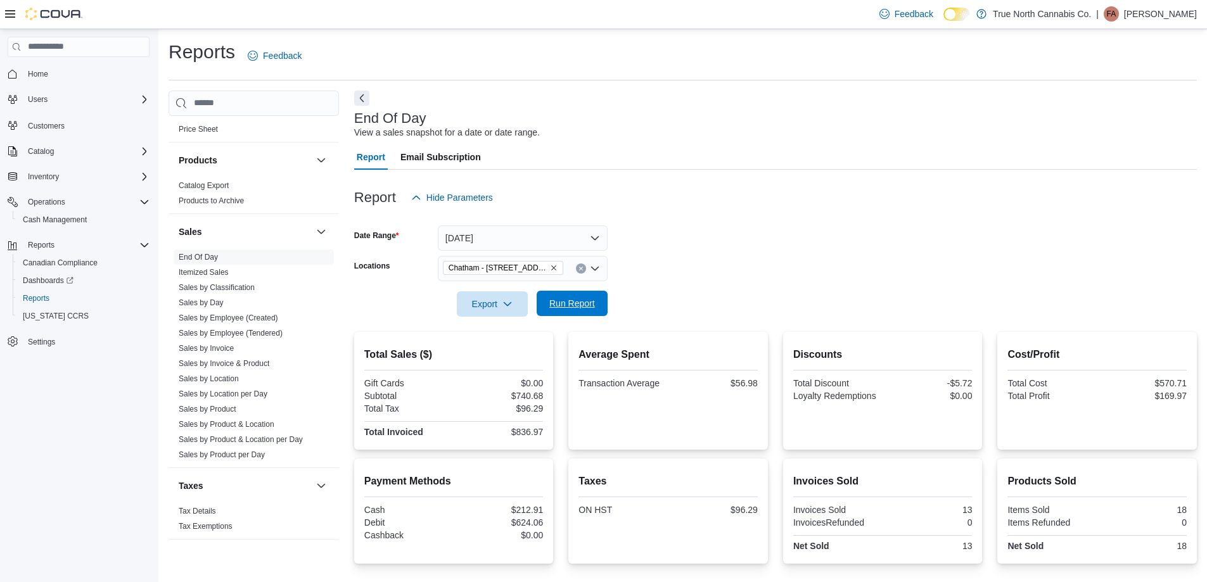
click at [568, 298] on span "Run Report" at bounding box center [572, 303] width 46 height 13
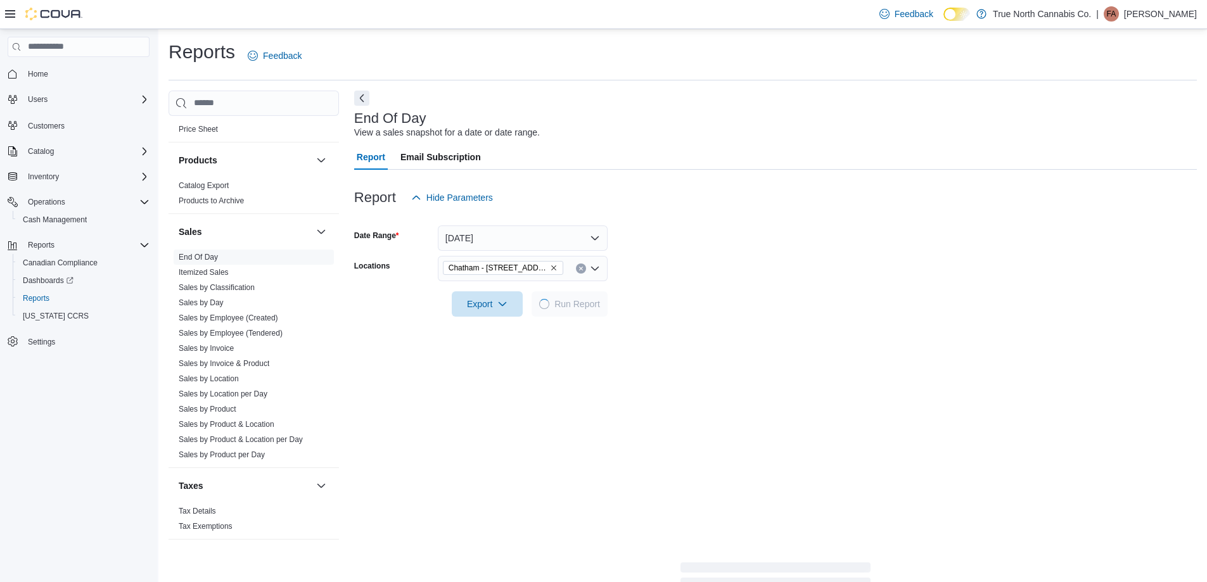
click at [771, 245] on form "Date Range [DATE] Locations [GEOGRAPHIC_DATA] - [STREET_ADDRESS] Export Run Rep…" at bounding box center [775, 263] width 842 height 106
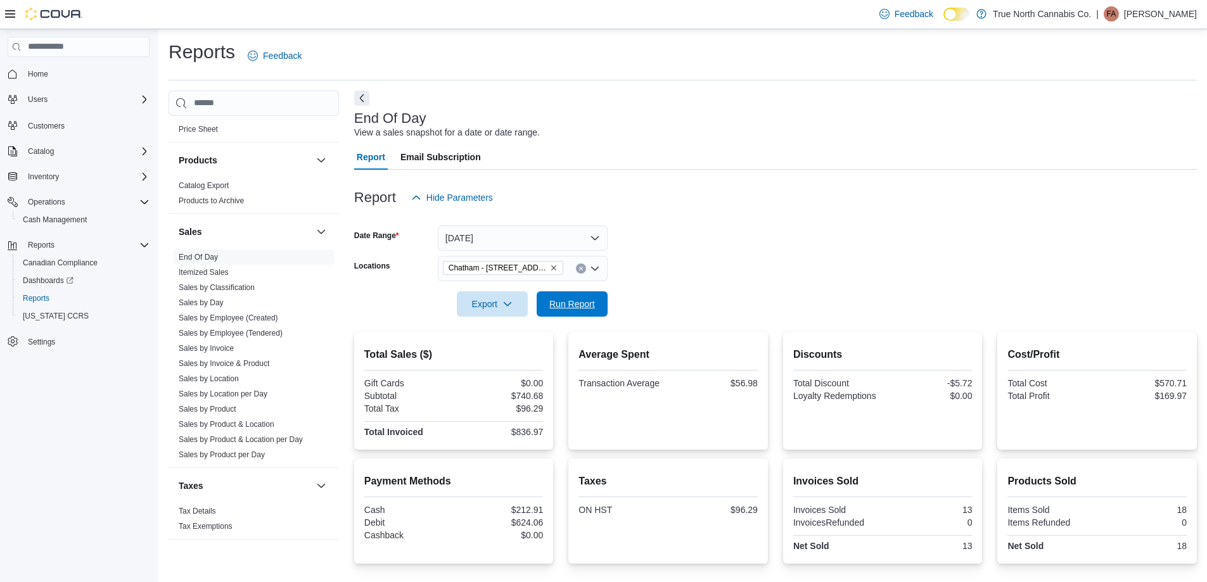
click at [599, 298] on span "Run Report" at bounding box center [572, 303] width 56 height 25
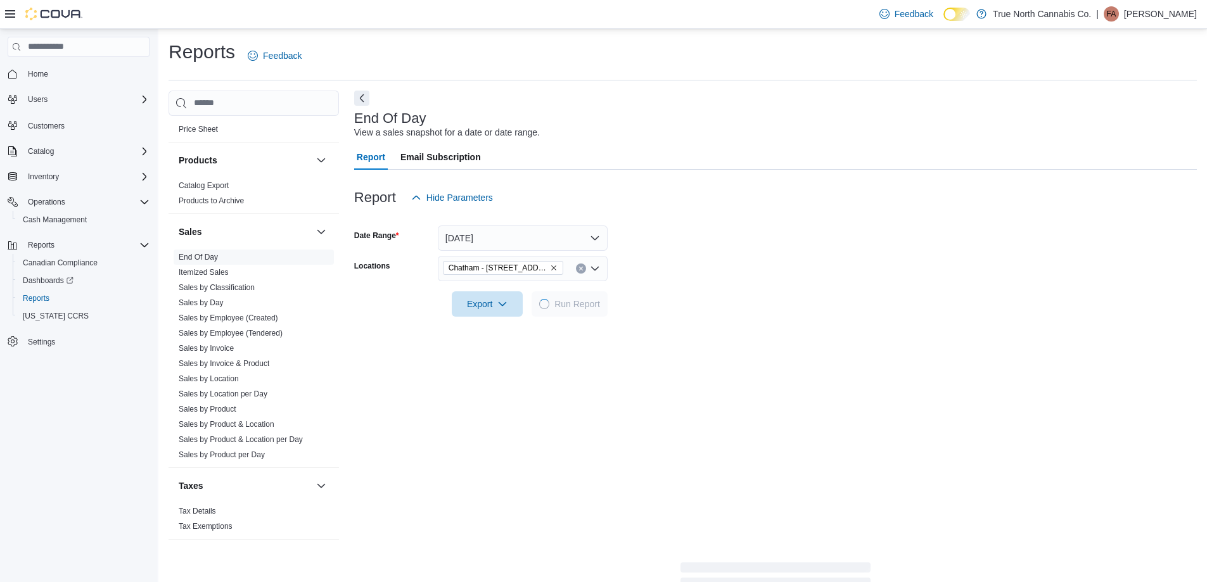
drag, startPoint x: 723, startPoint y: 268, endPoint x: 349, endPoint y: 514, distance: 448.2
click at [723, 267] on form "Date Range [DATE] Locations [GEOGRAPHIC_DATA] - [STREET_ADDRESS] Export Run Rep…" at bounding box center [775, 263] width 842 height 106
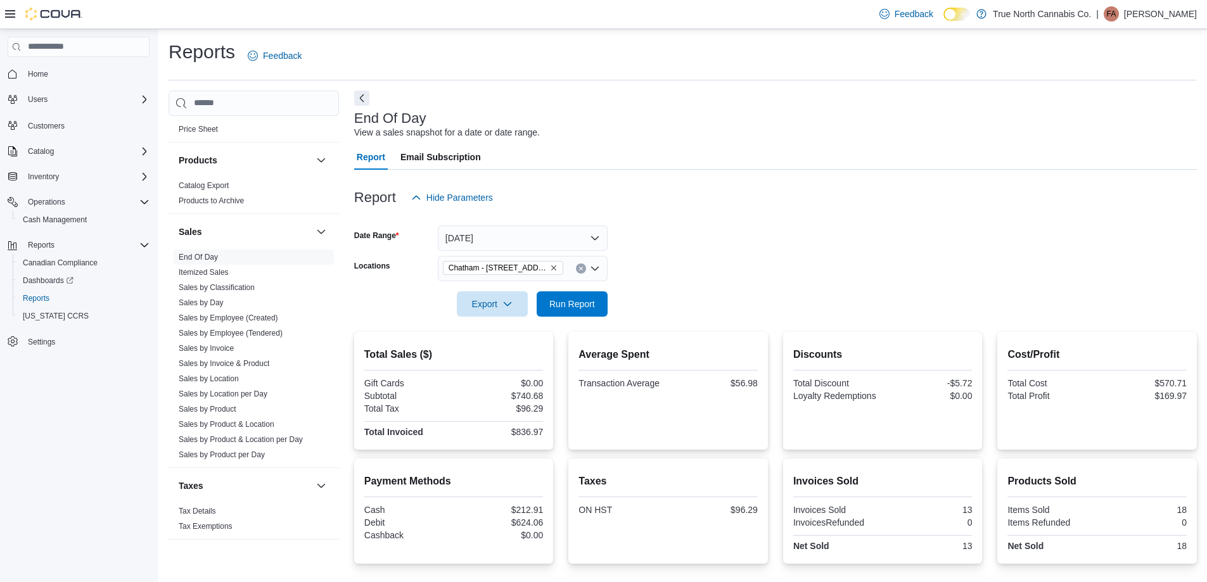
click at [673, 279] on form "Date Range [DATE] Locations [GEOGRAPHIC_DATA] - [STREET_ADDRESS] Export Run Rep…" at bounding box center [775, 263] width 842 height 106
click at [643, 248] on form "Date Range [DATE] Locations [GEOGRAPHIC_DATA] - [STREET_ADDRESS] Export Run Rep…" at bounding box center [775, 263] width 842 height 106
